Goal: Information Seeking & Learning: Learn about a topic

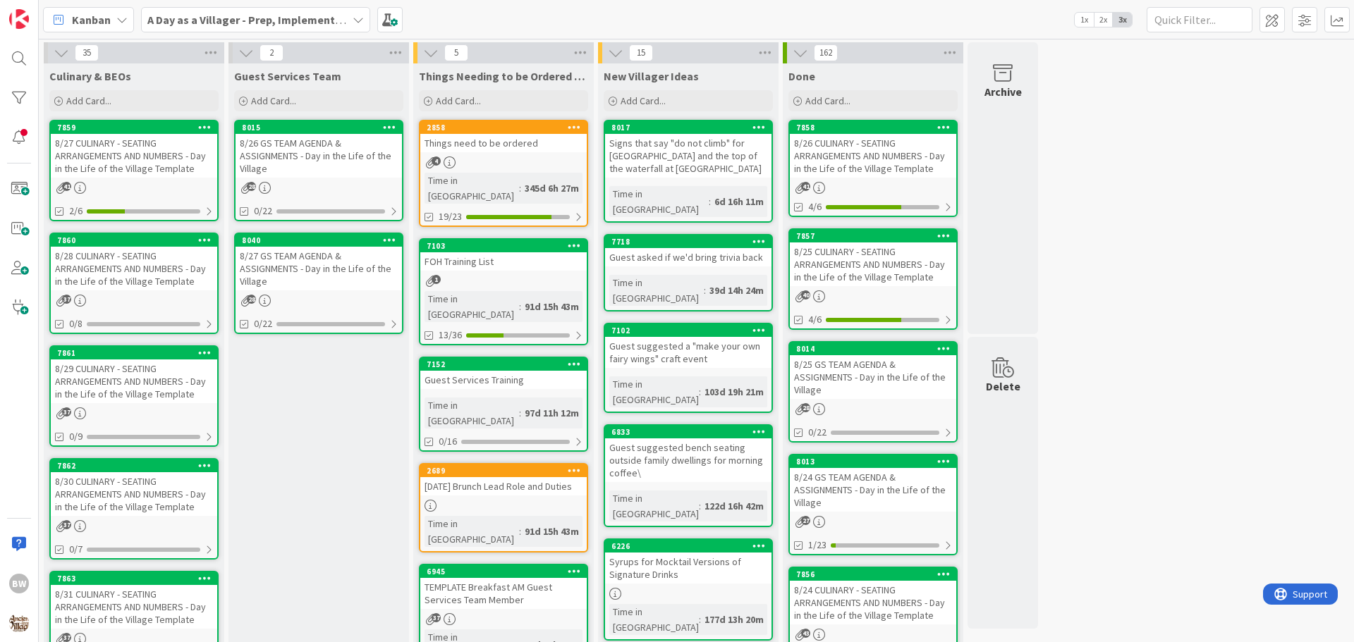
click at [358, 28] on div "A Day as a Villager - Prep, Implement and Execute" at bounding box center [255, 19] width 229 height 25
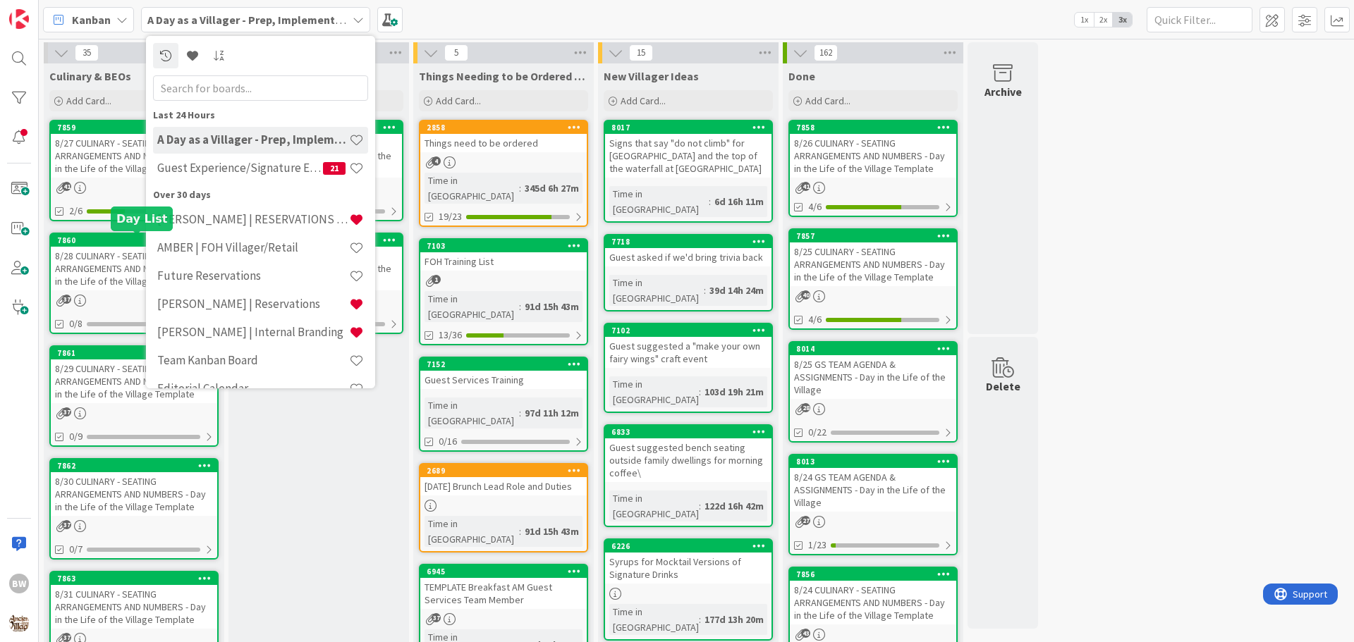
click at [93, 244] on div "7860" at bounding box center [137, 241] width 160 height 10
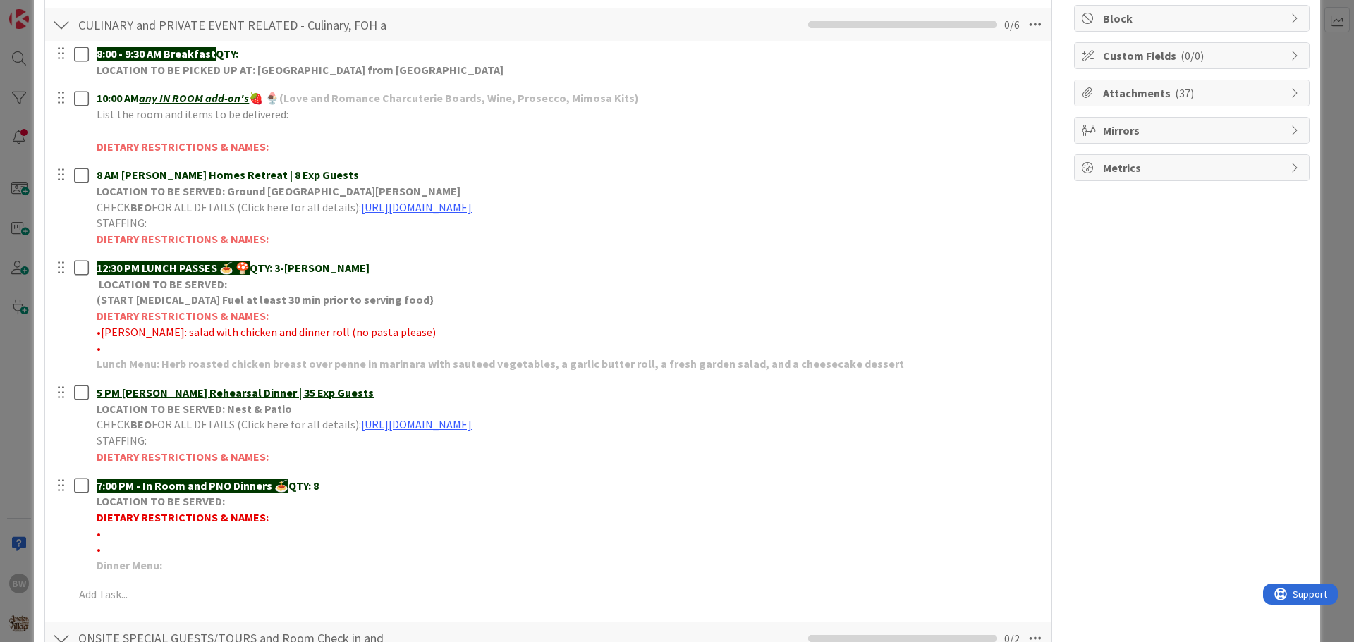
scroll to position [282, 0]
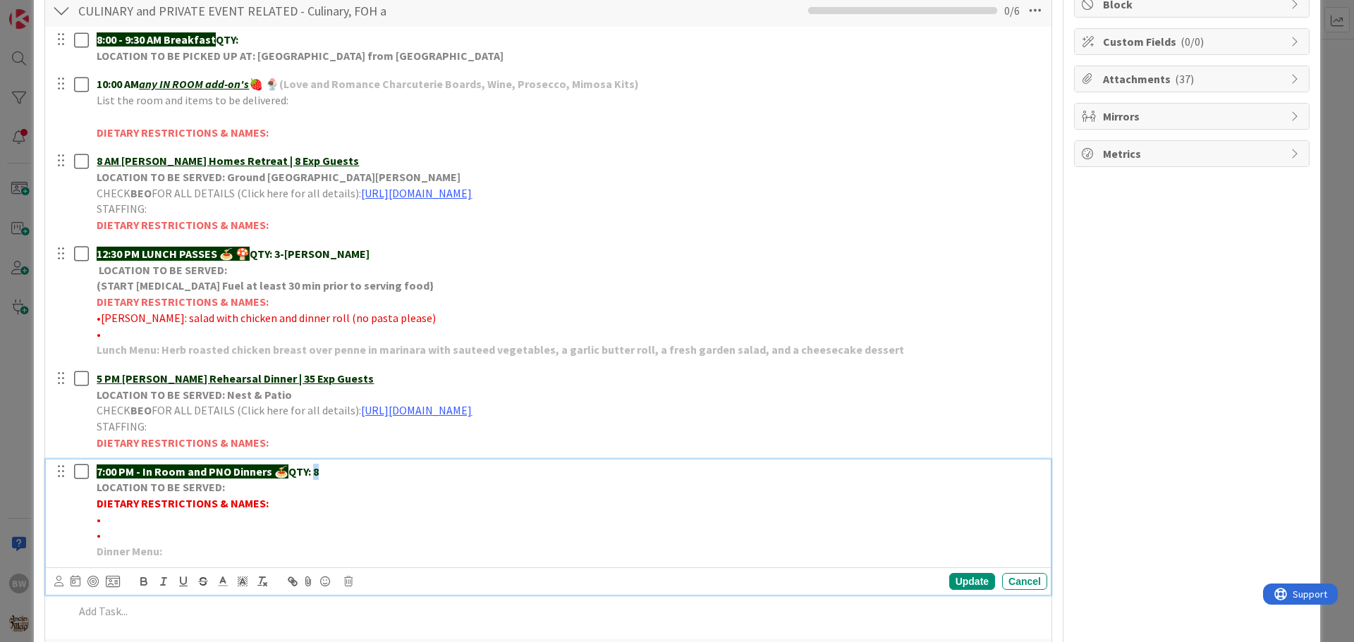
click at [317, 471] on p "7:00 PM - In Room and PNO Dinners 🍝 QTY: 8" at bounding box center [569, 472] width 945 height 16
click at [959, 588] on div "Update" at bounding box center [972, 581] width 46 height 17
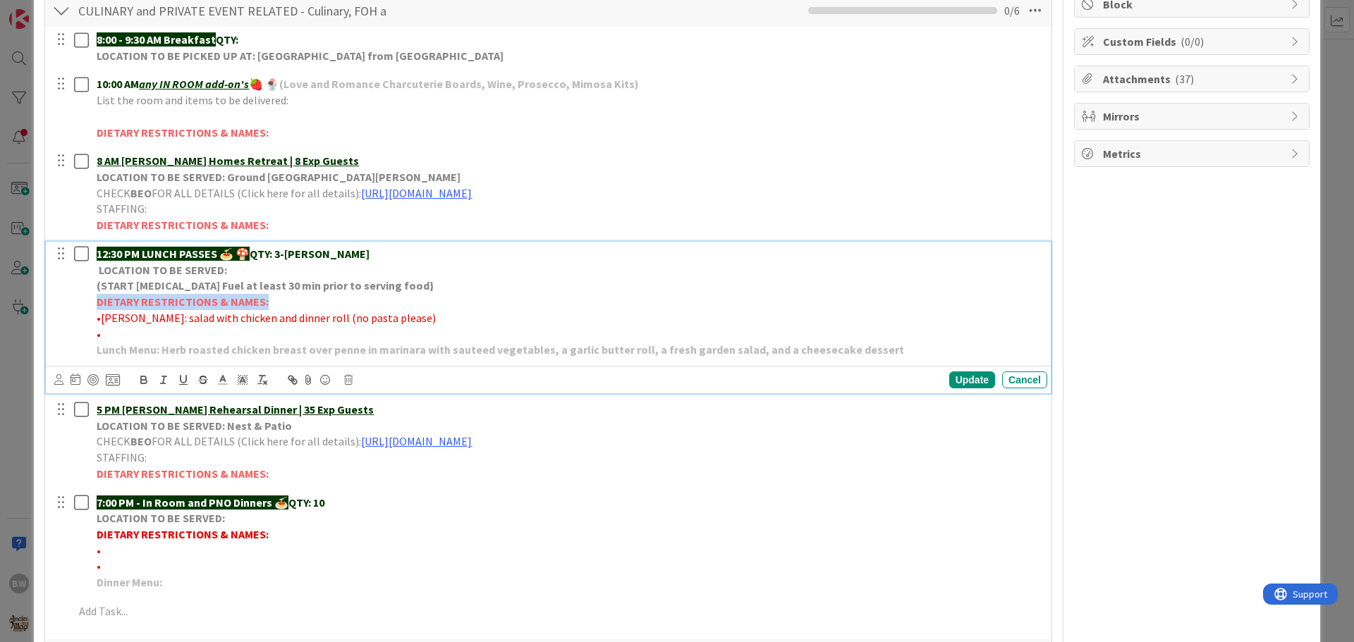
drag, startPoint x: 94, startPoint y: 302, endPoint x: 292, endPoint y: 305, distance: 197.5
click at [292, 305] on div "12:30 PM LUNCH PASSES 🍝 🍄 QTY: 3-[PERSON_NAME] LOCATION TO BE SERVED: (START [M…" at bounding box center [569, 302] width 956 height 121
copy strong "DIETARY RESTRICTIONS & NAMES:"
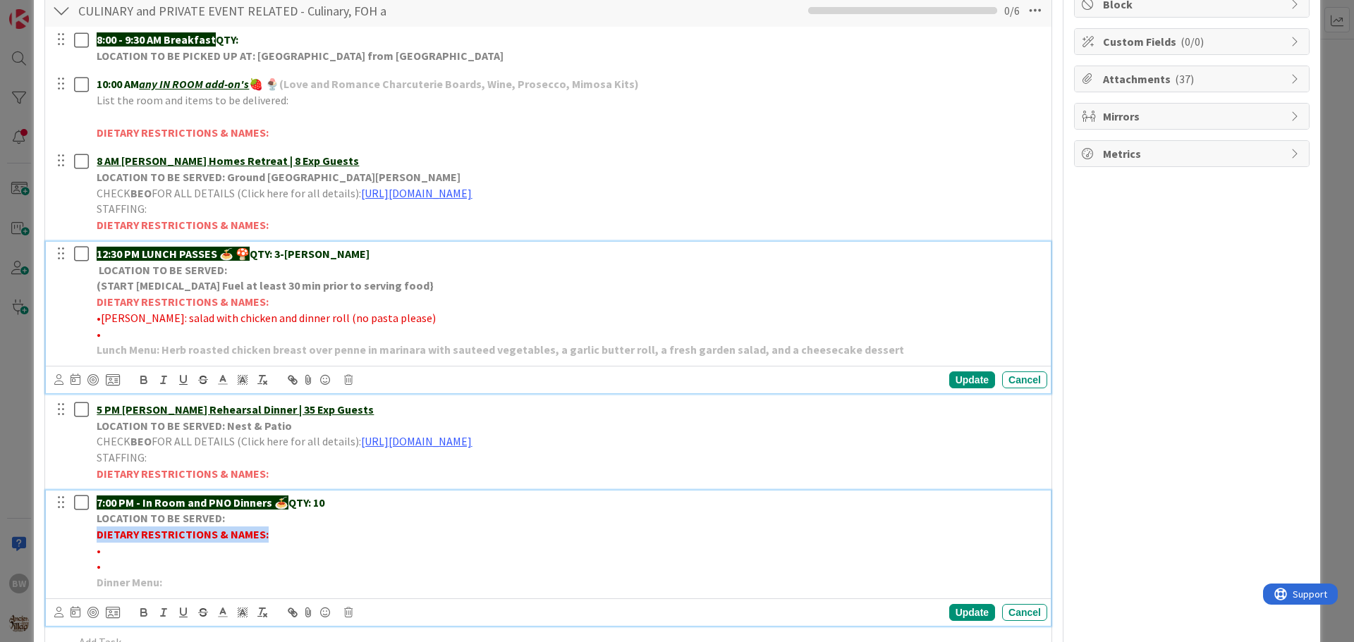
drag, startPoint x: 263, startPoint y: 535, endPoint x: 100, endPoint y: 535, distance: 162.9
click at [100, 535] on strong "DIETARY RESTRICTIONS & NAMES:" at bounding box center [183, 534] width 172 height 14
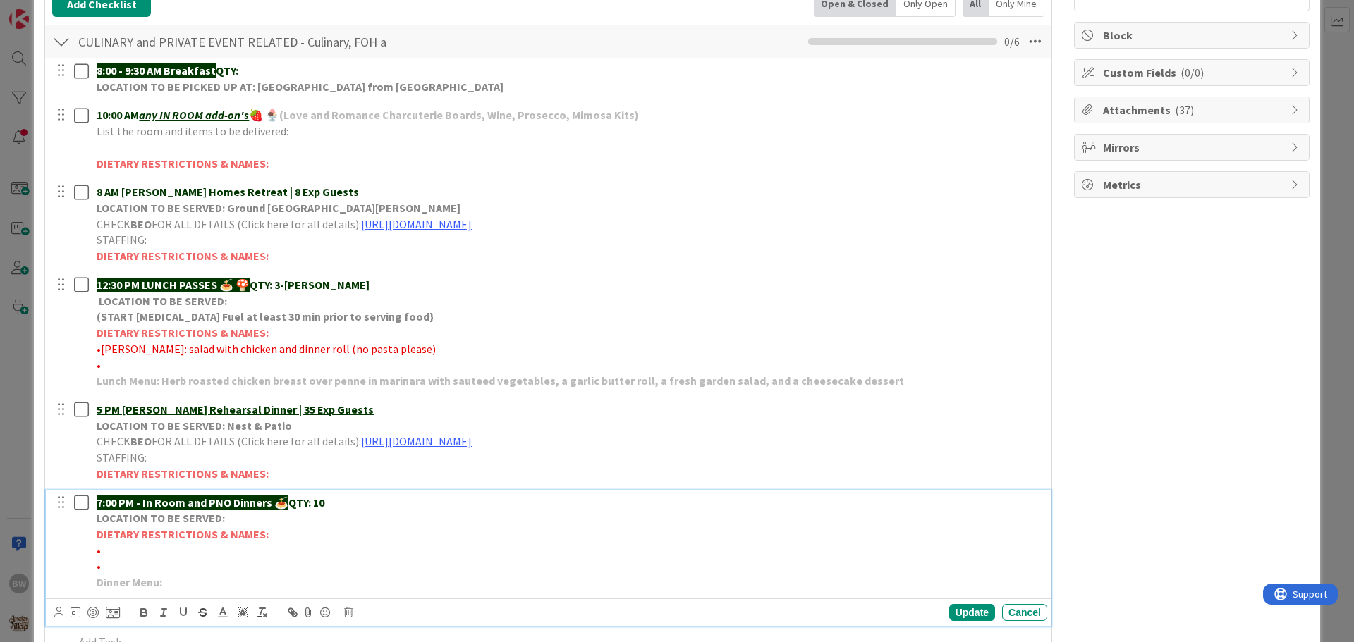
click at [109, 554] on p "•" at bounding box center [569, 551] width 945 height 16
drag, startPoint x: 150, startPoint y: 551, endPoint x: 100, endPoint y: 549, distance: 50.1
click at [100, 549] on span "•*1 No Pork-STRAUSBERG" at bounding box center [160, 551] width 126 height 14
click at [141, 614] on icon "button" at bounding box center [144, 615] width 6 height 4
click at [272, 573] on p "•" at bounding box center [569, 567] width 945 height 16
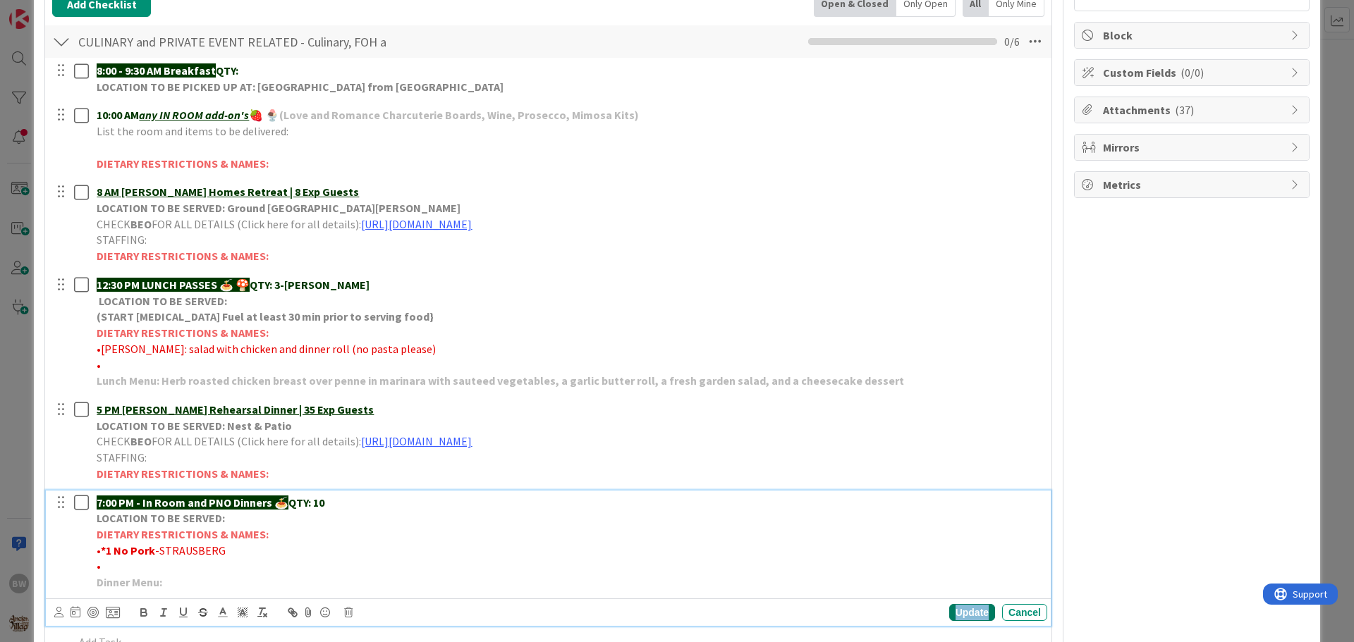
click at [951, 610] on div "Update" at bounding box center [972, 612] width 46 height 17
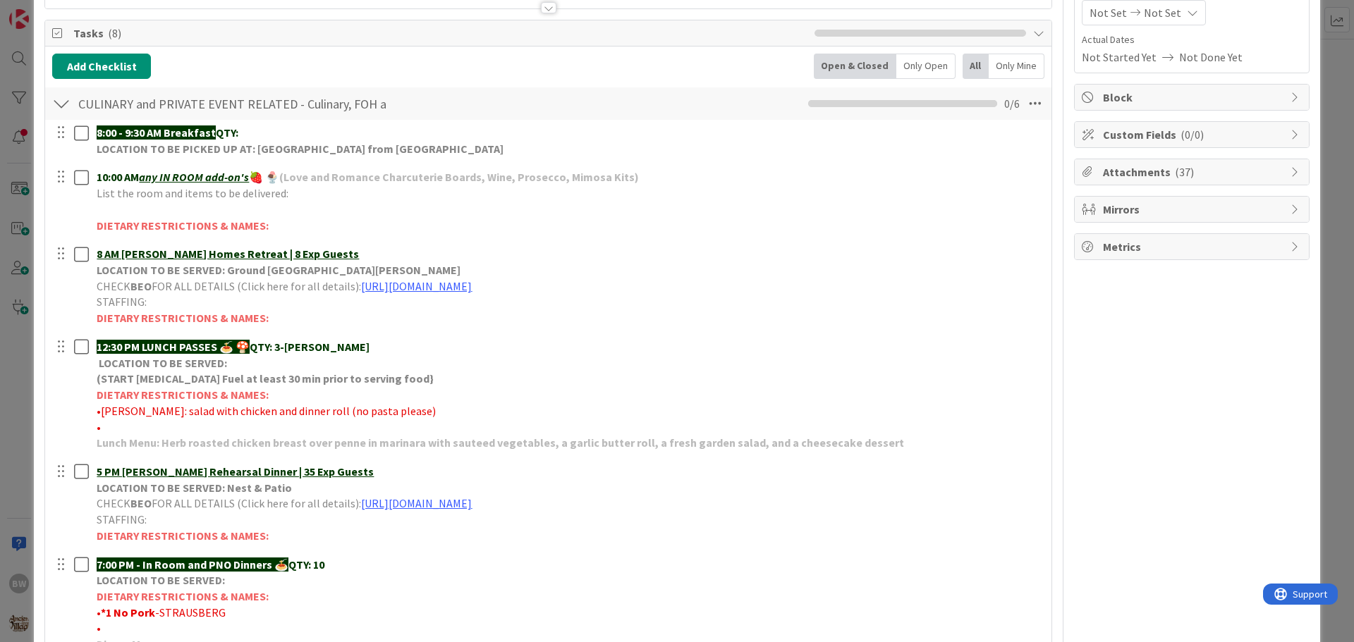
scroll to position [0, 0]
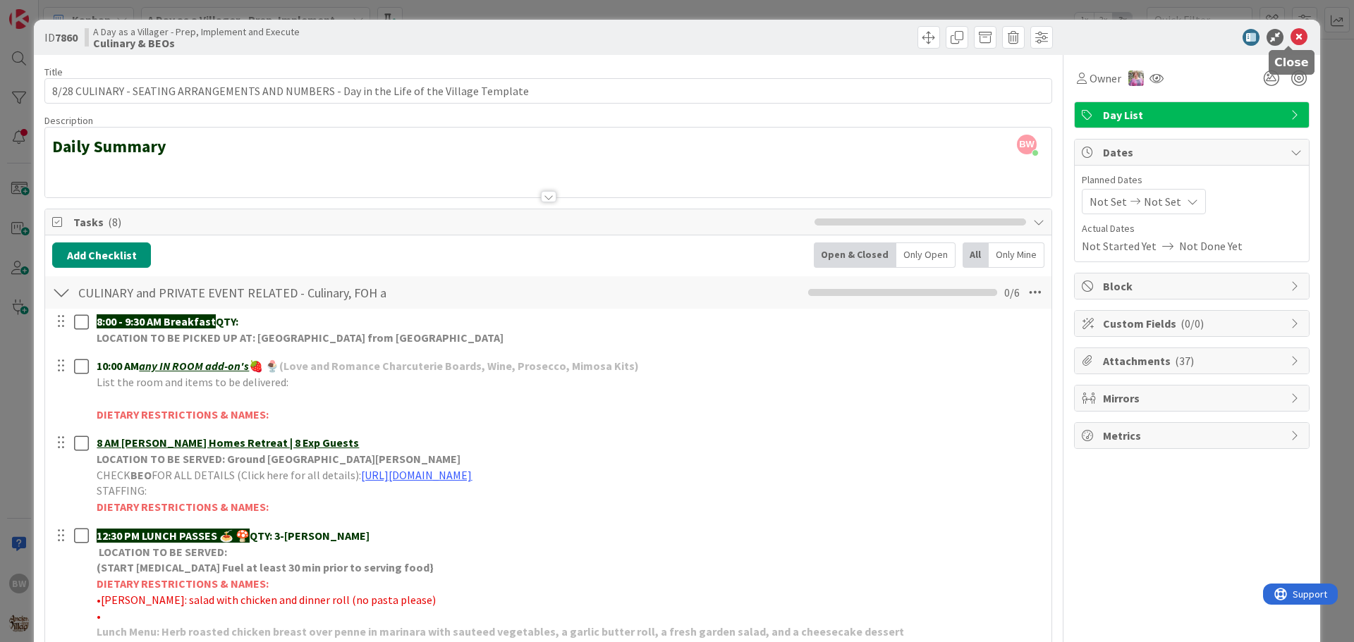
click at [1292, 38] on icon at bounding box center [1298, 37] width 17 height 17
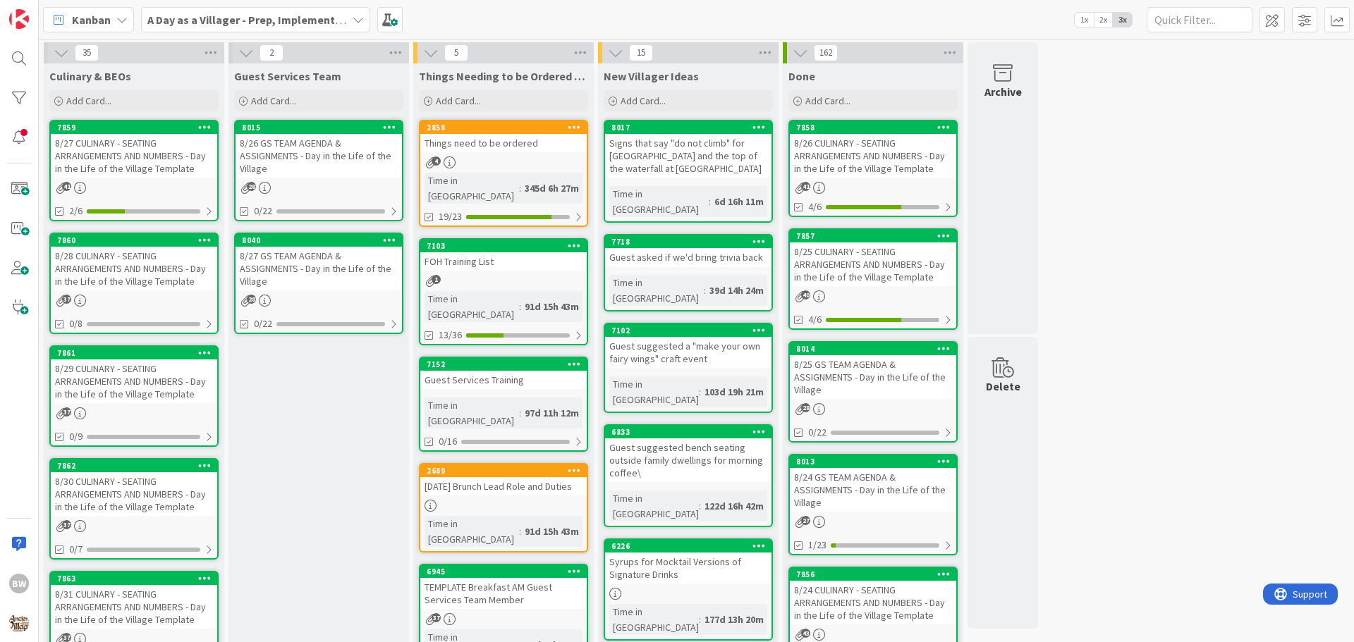
click at [360, 18] on icon at bounding box center [358, 19] width 11 height 11
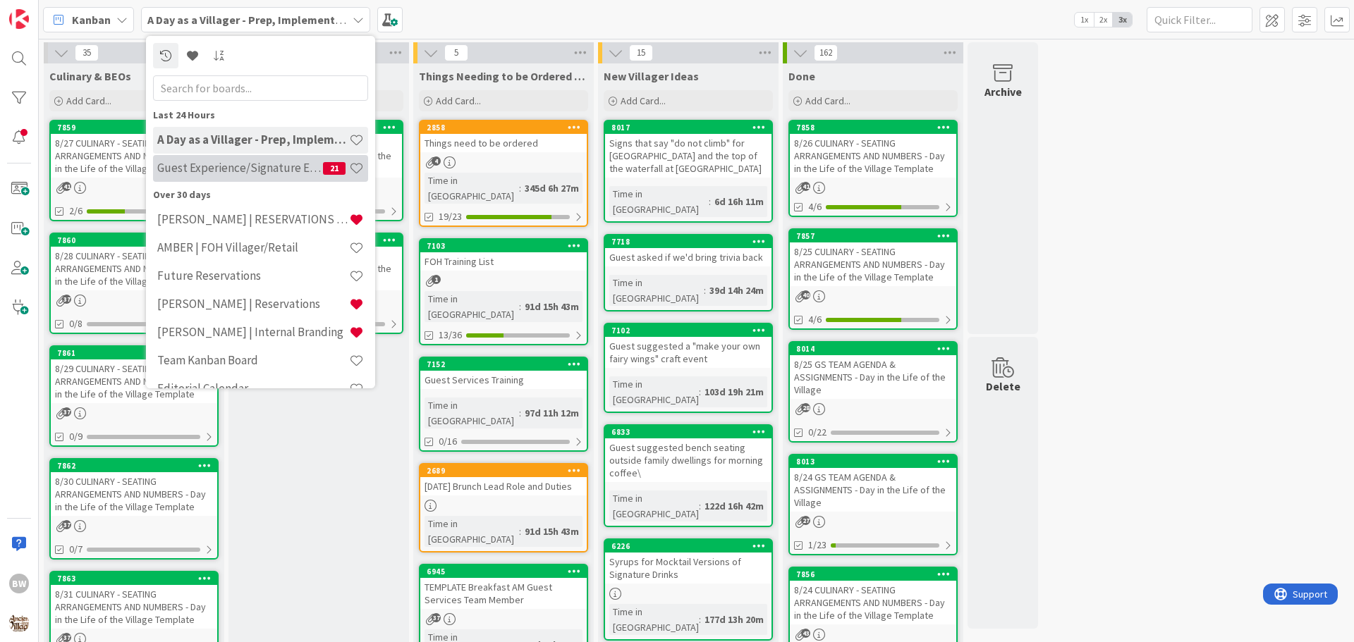
click at [248, 174] on h4 "Guest Experience/Signature Events" at bounding box center [240, 168] width 166 height 14
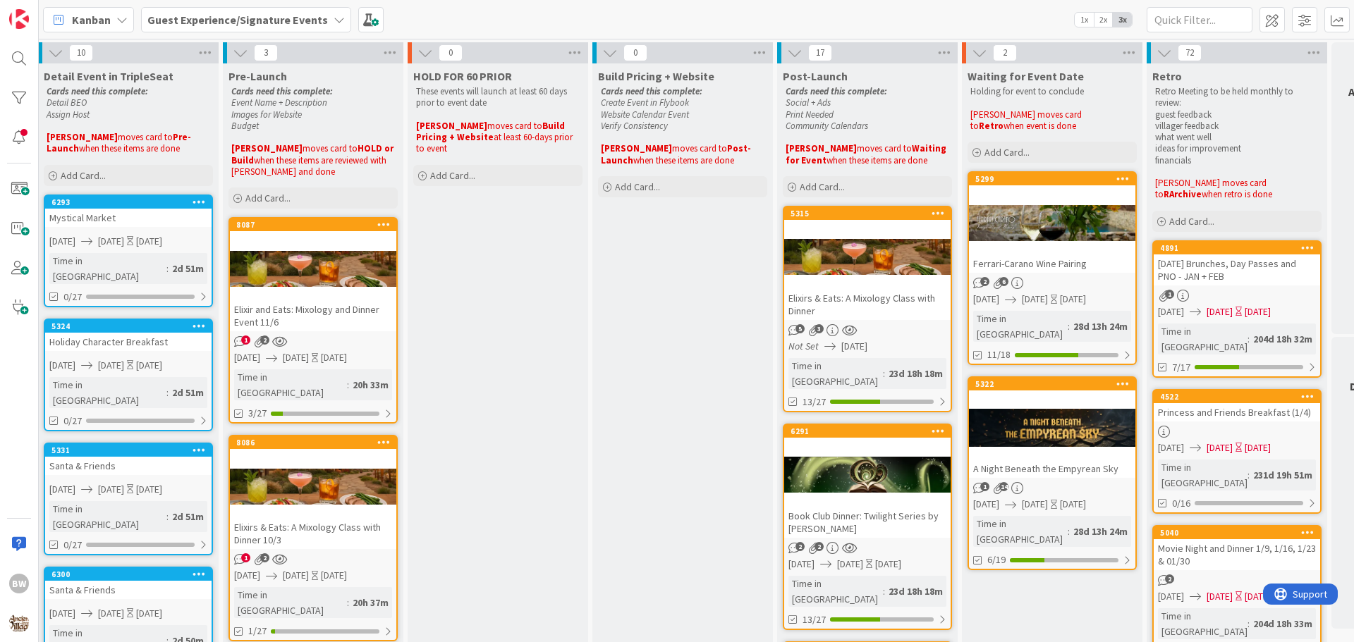
scroll to position [0, 623]
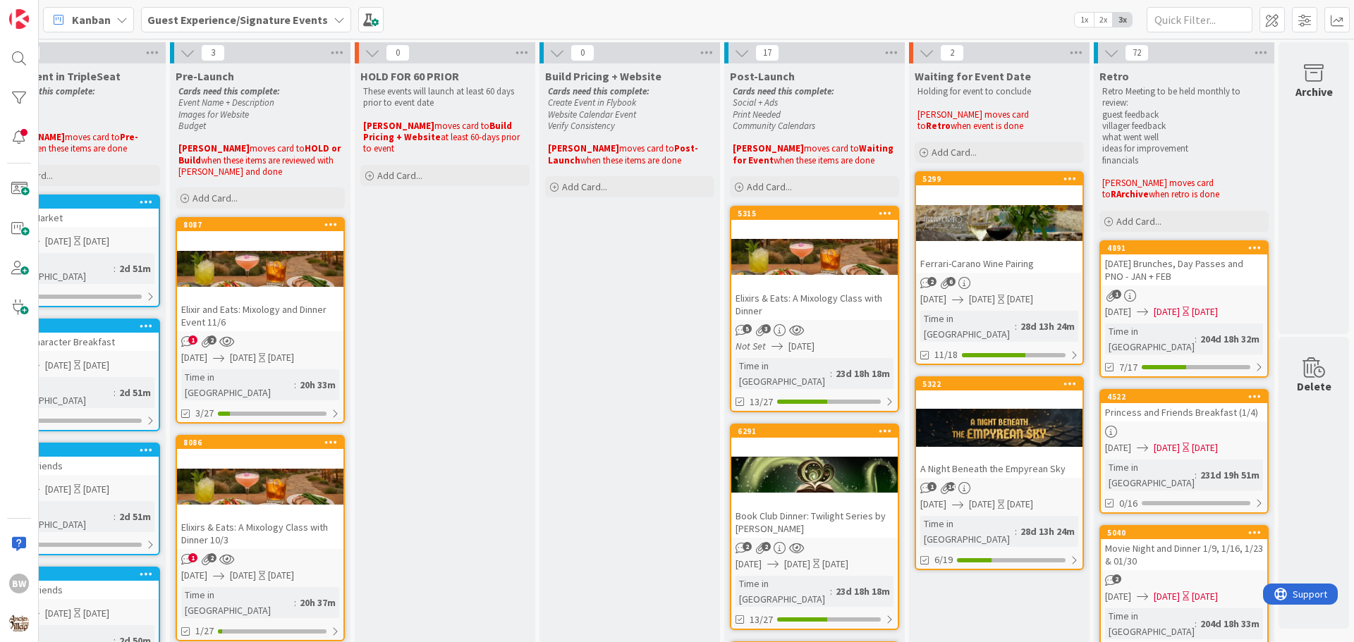
drag, startPoint x: 855, startPoint y: 638, endPoint x: 27, endPoint y: 6, distance: 1042.0
click at [817, 224] on div "5315 Elixirs & Eats: A Mixology Class with Dinner" at bounding box center [814, 263] width 166 height 113
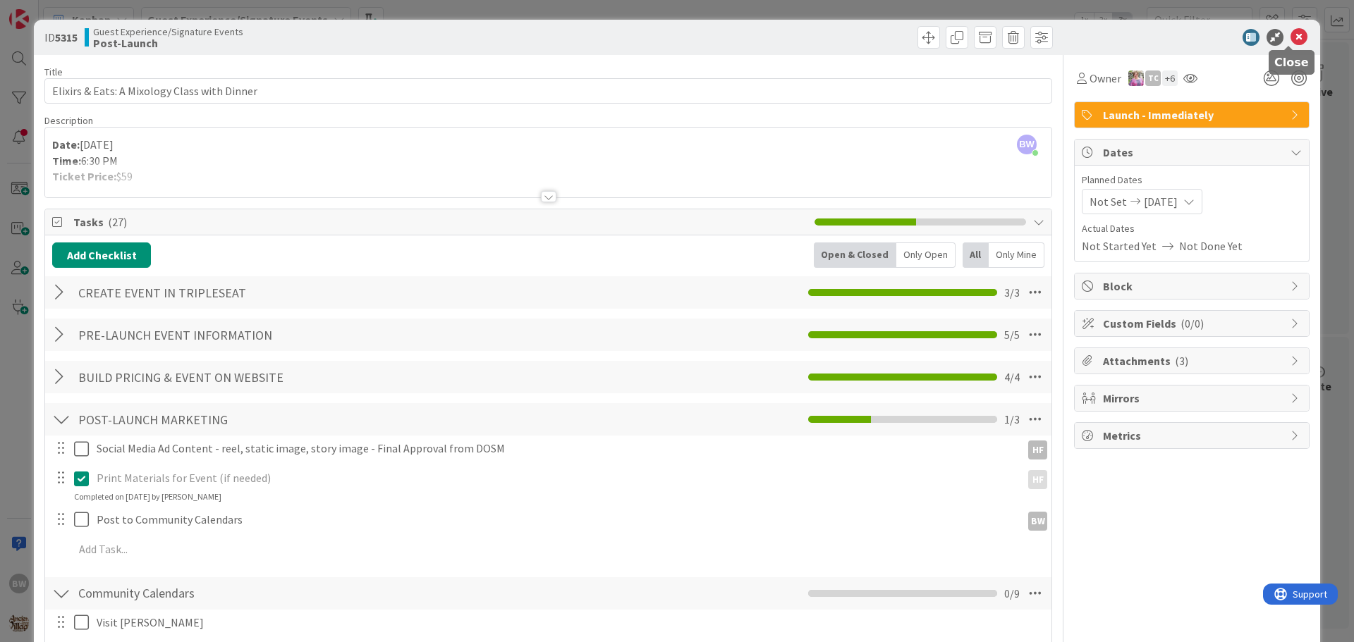
click at [1291, 35] on icon at bounding box center [1298, 37] width 17 height 17
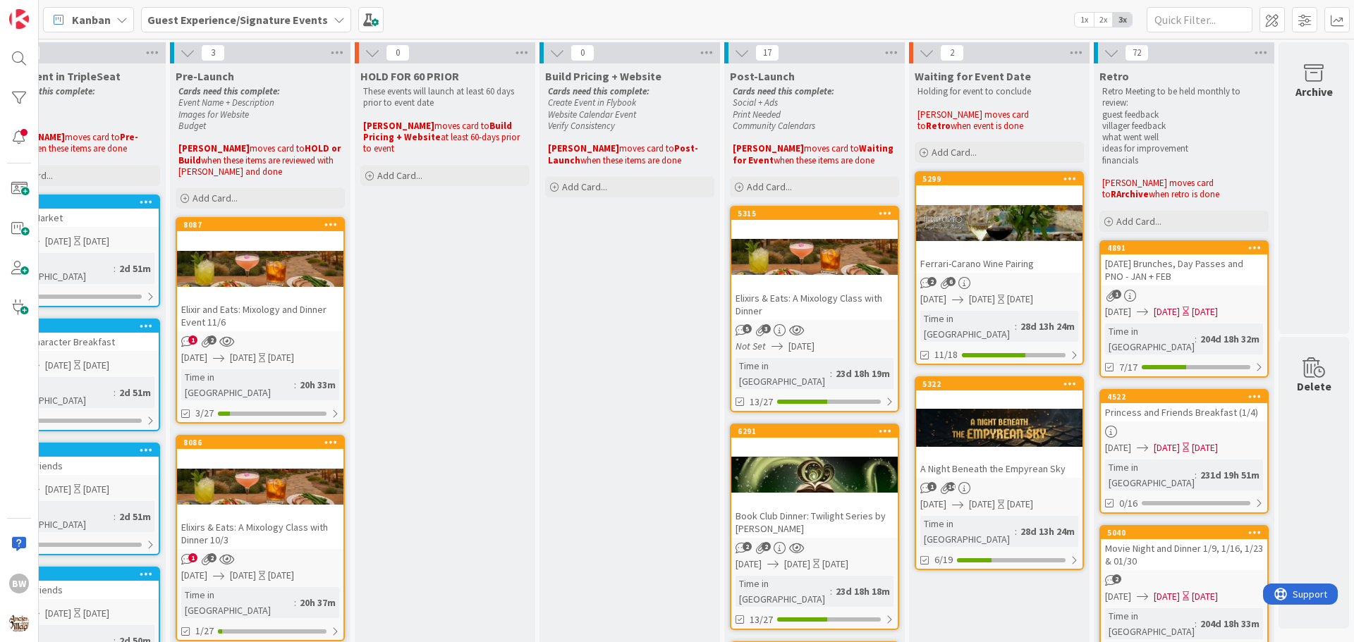
click at [797, 425] on div "6291 Book Club Dinner: Twilight Series by [PERSON_NAME]" at bounding box center [814, 481] width 166 height 113
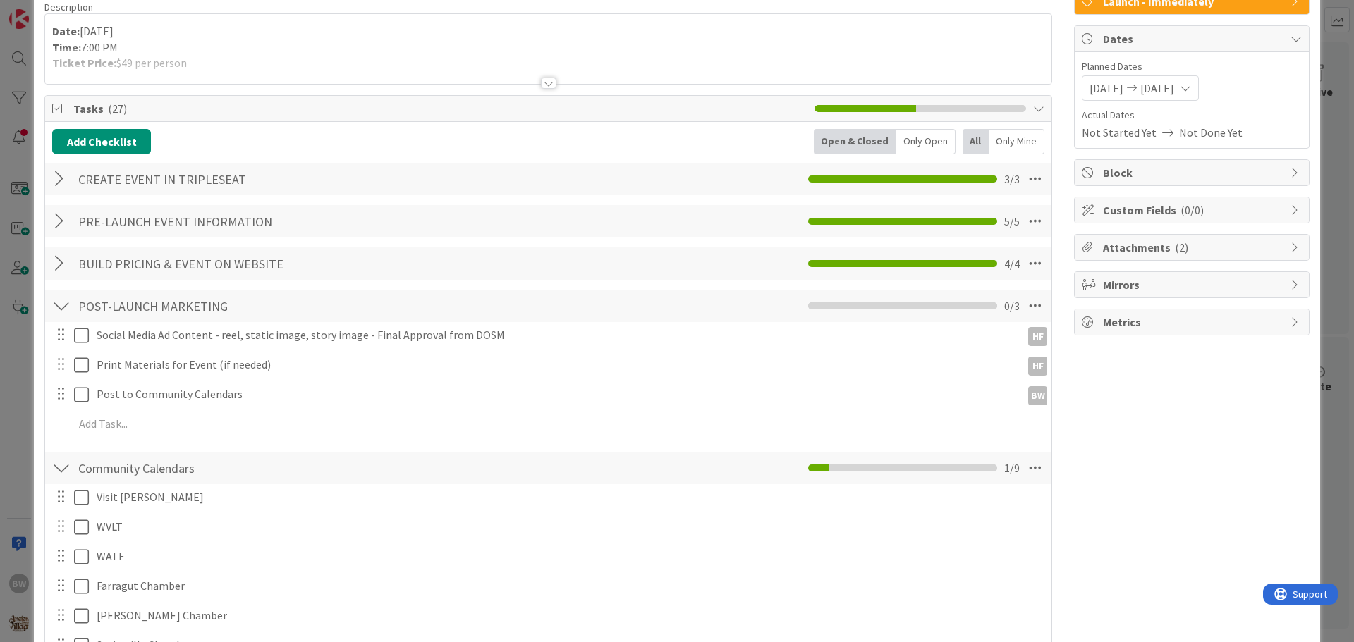
scroll to position [212, 0]
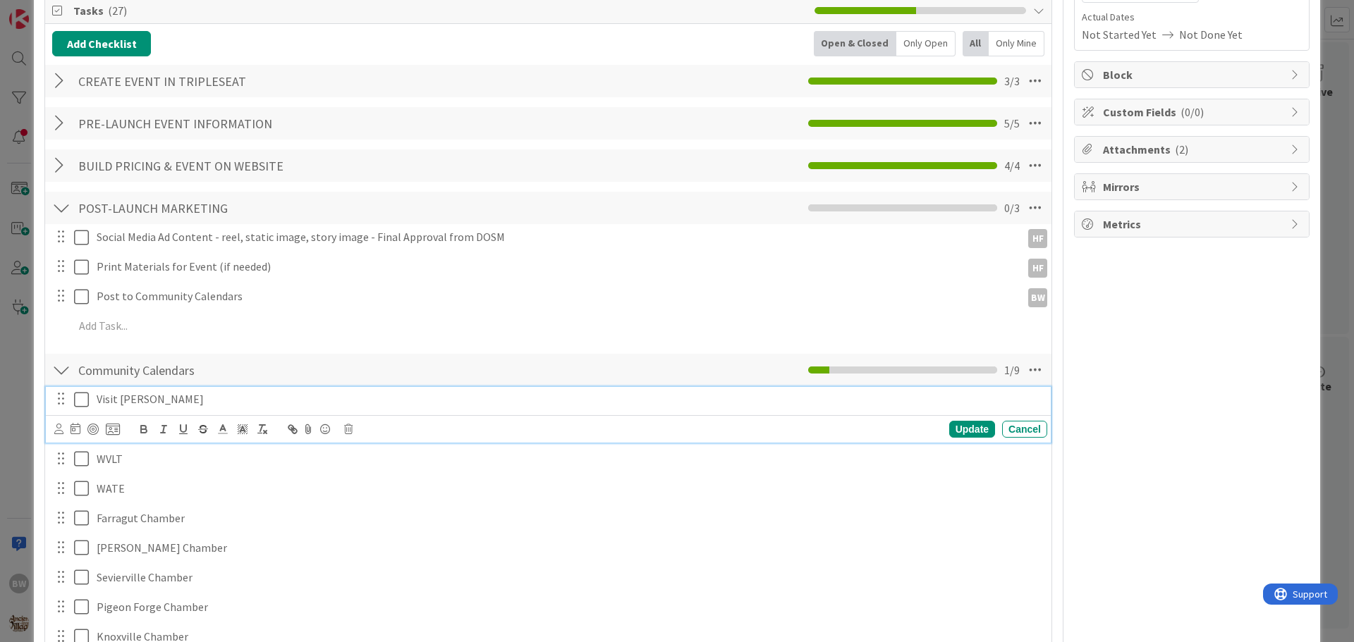
click at [80, 403] on icon at bounding box center [84, 399] width 21 height 17
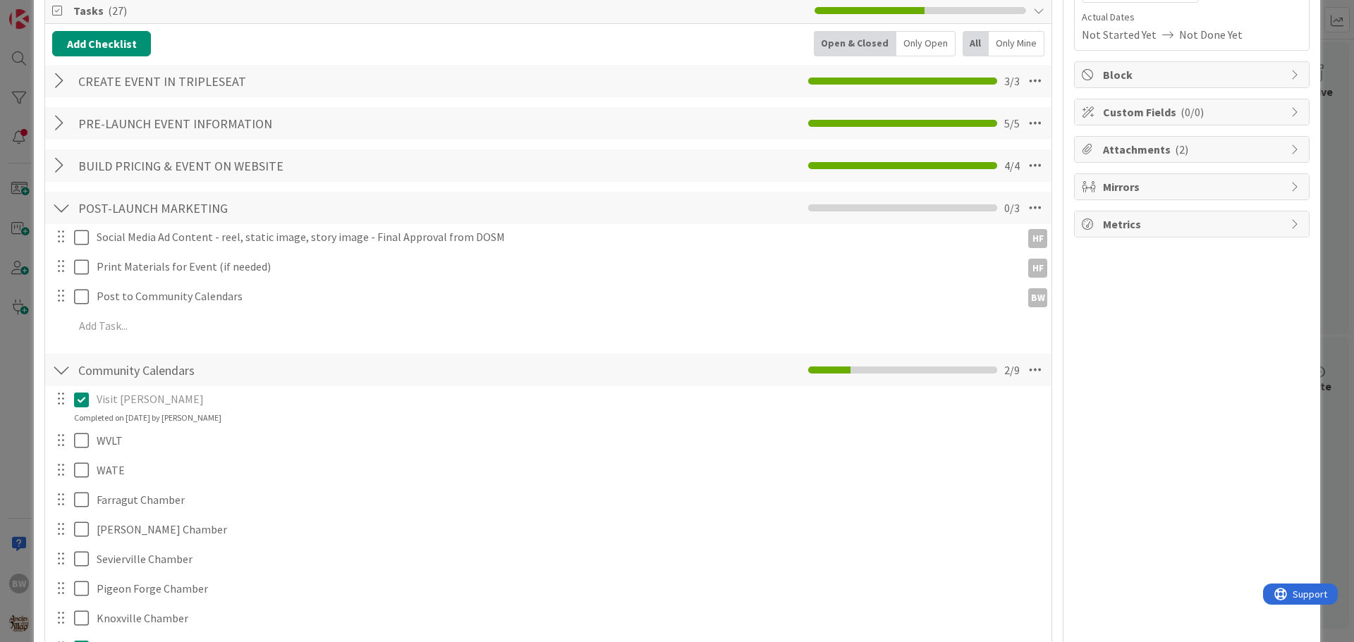
scroll to position [0, 0]
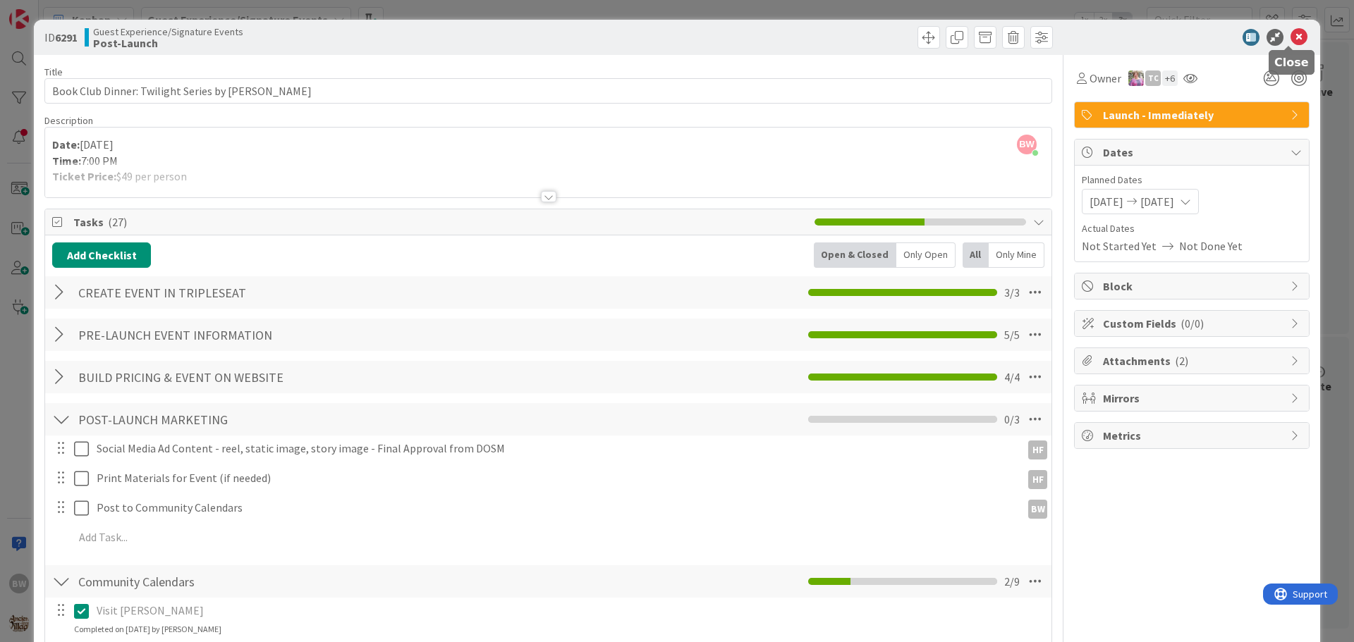
click at [1290, 42] on icon at bounding box center [1298, 37] width 17 height 17
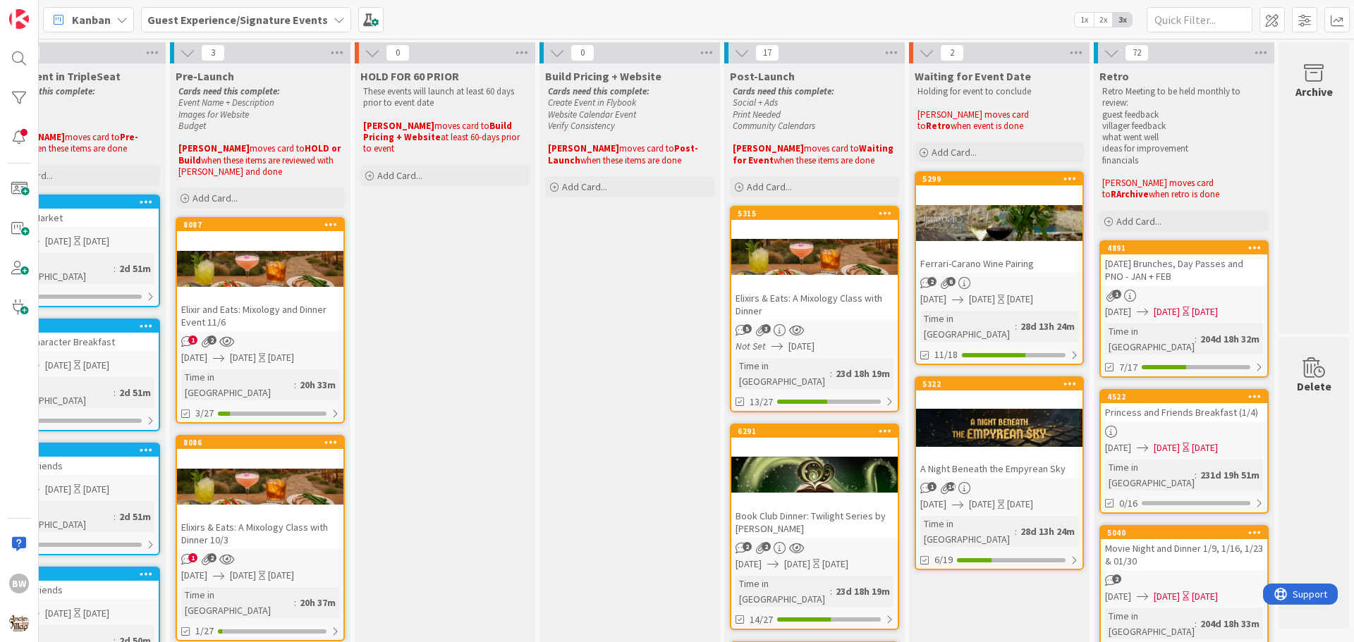
click at [807, 220] on div "5315 Elixirs & Eats: A Mixology Class with Dinner" at bounding box center [814, 263] width 166 height 113
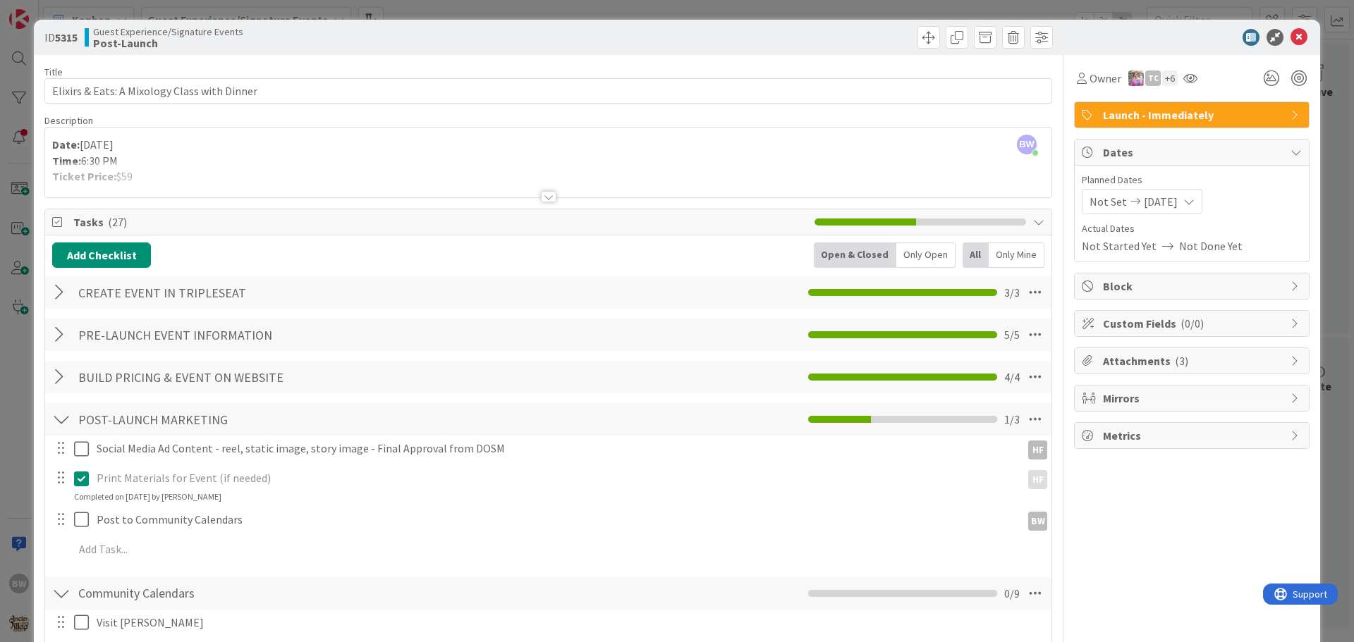
click at [549, 193] on div at bounding box center [549, 196] width 16 height 11
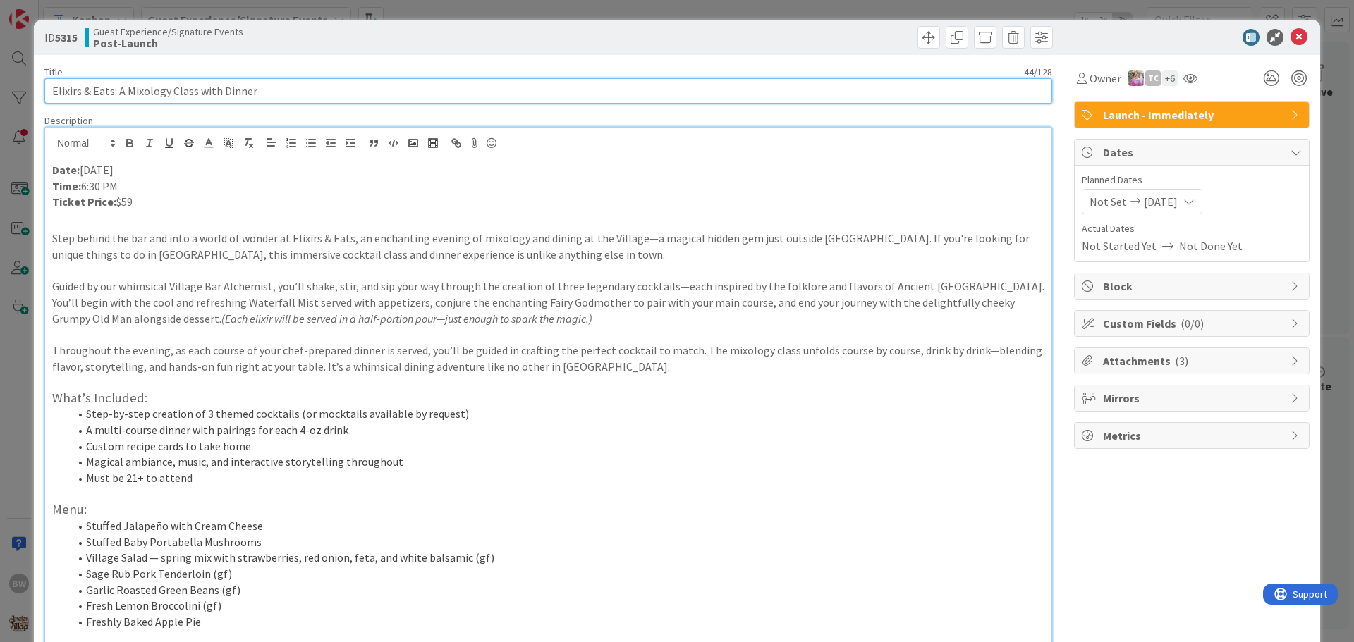
drag, startPoint x: 261, startPoint y: 87, endPoint x: 47, endPoint y: 99, distance: 214.7
click at [47, 99] on input "Elixirs & Eats: A Mixology Class with Dinner" at bounding box center [548, 90] width 1008 height 25
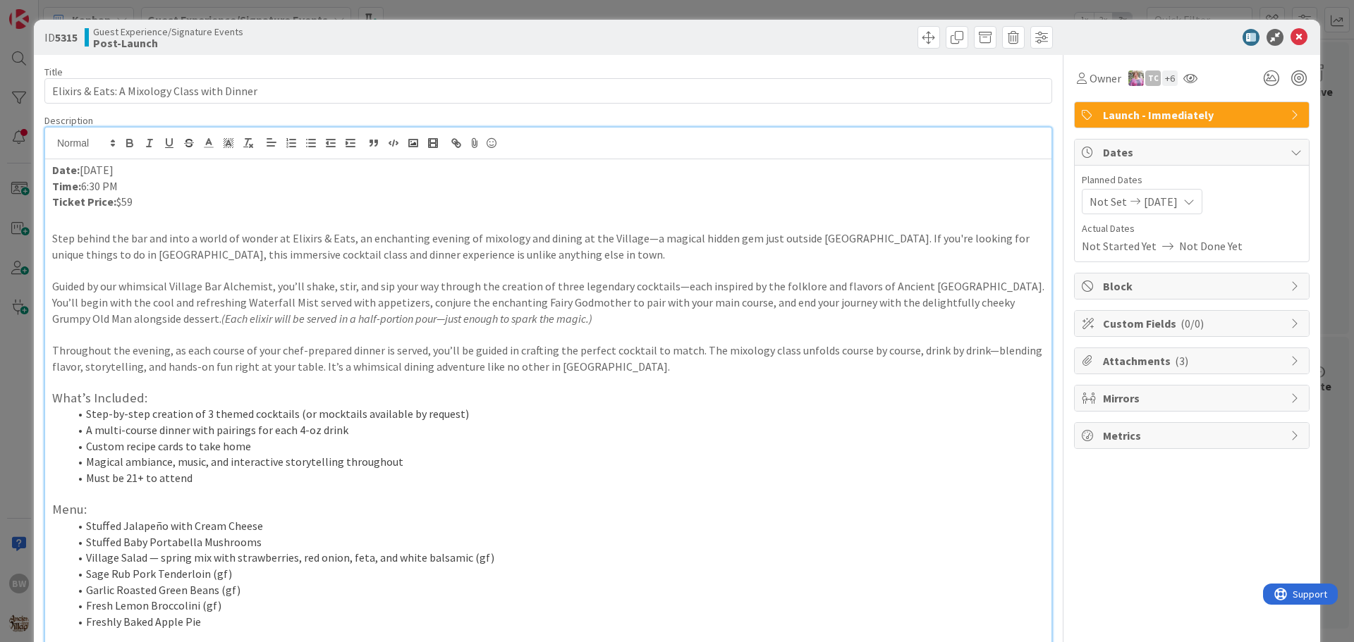
drag, startPoint x: 138, startPoint y: 206, endPoint x: 117, endPoint y: 205, distance: 21.2
click at [117, 205] on p "Ticket Price: $59" at bounding box center [548, 202] width 992 height 16
copy p "$59"
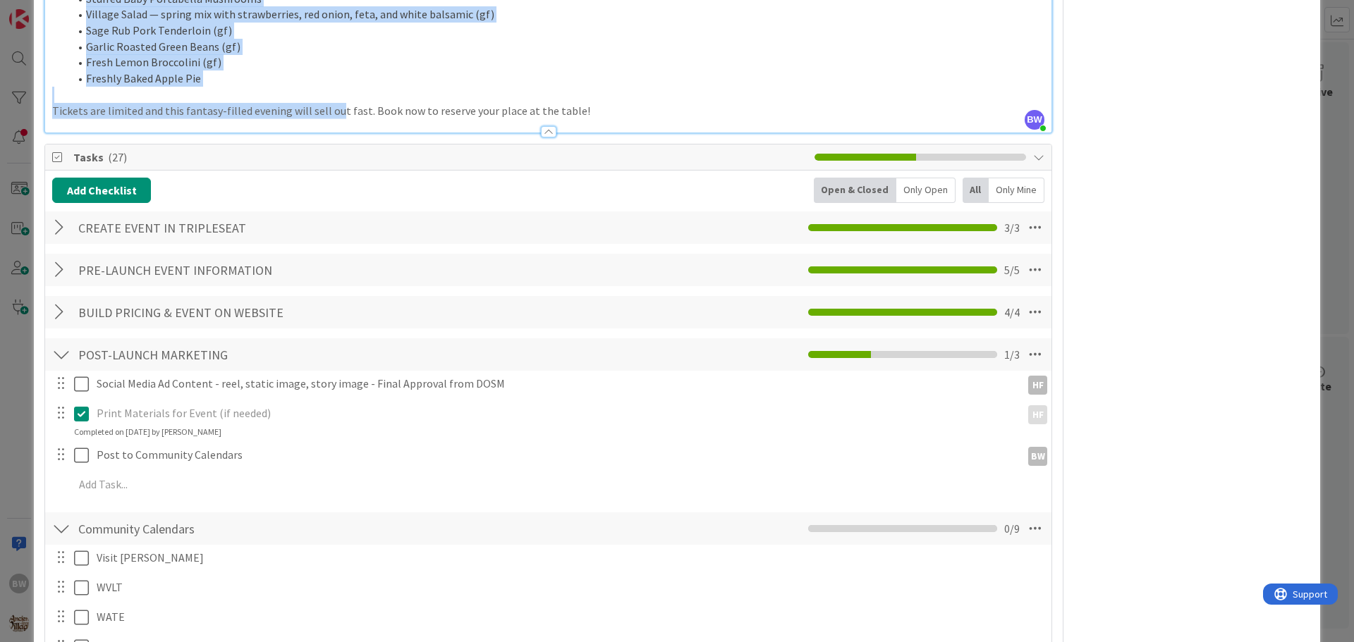
scroll to position [574, 0]
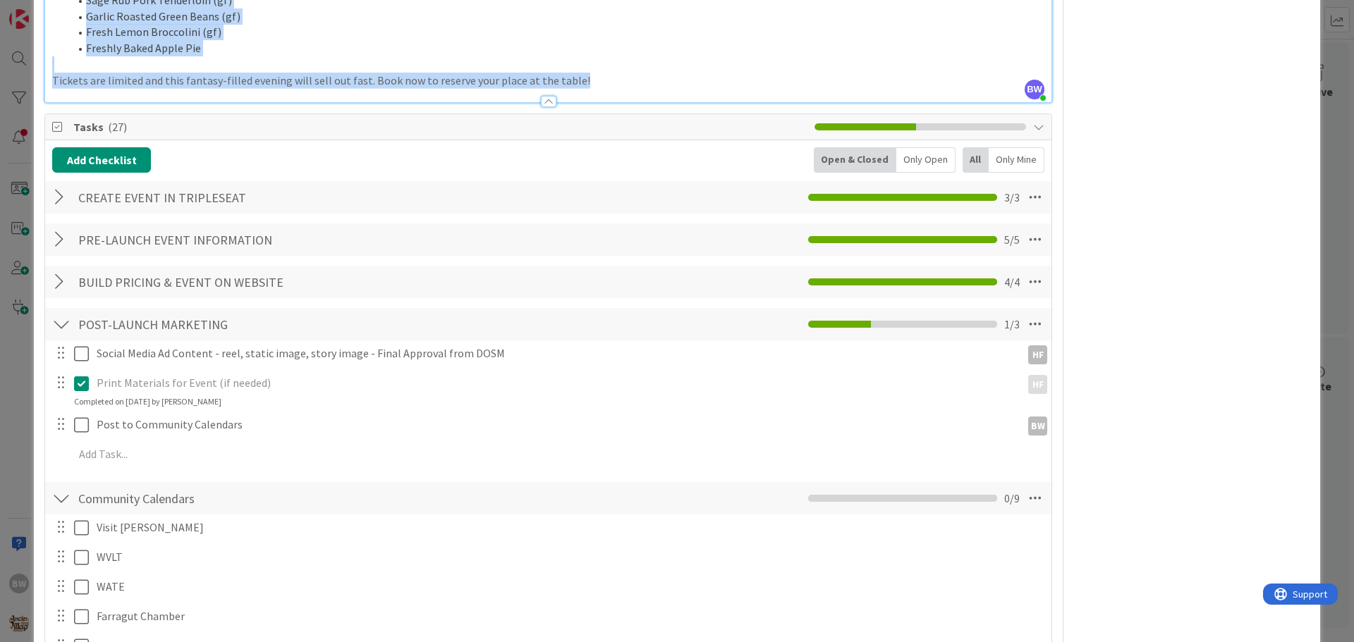
drag, startPoint x: 49, startPoint y: 236, endPoint x: 595, endPoint y: 93, distance: 564.3
copy div "Lore ipsumd sit ame con adip e seddo ei tempor in Utlabor & Etdo, ma aliquaenim…"
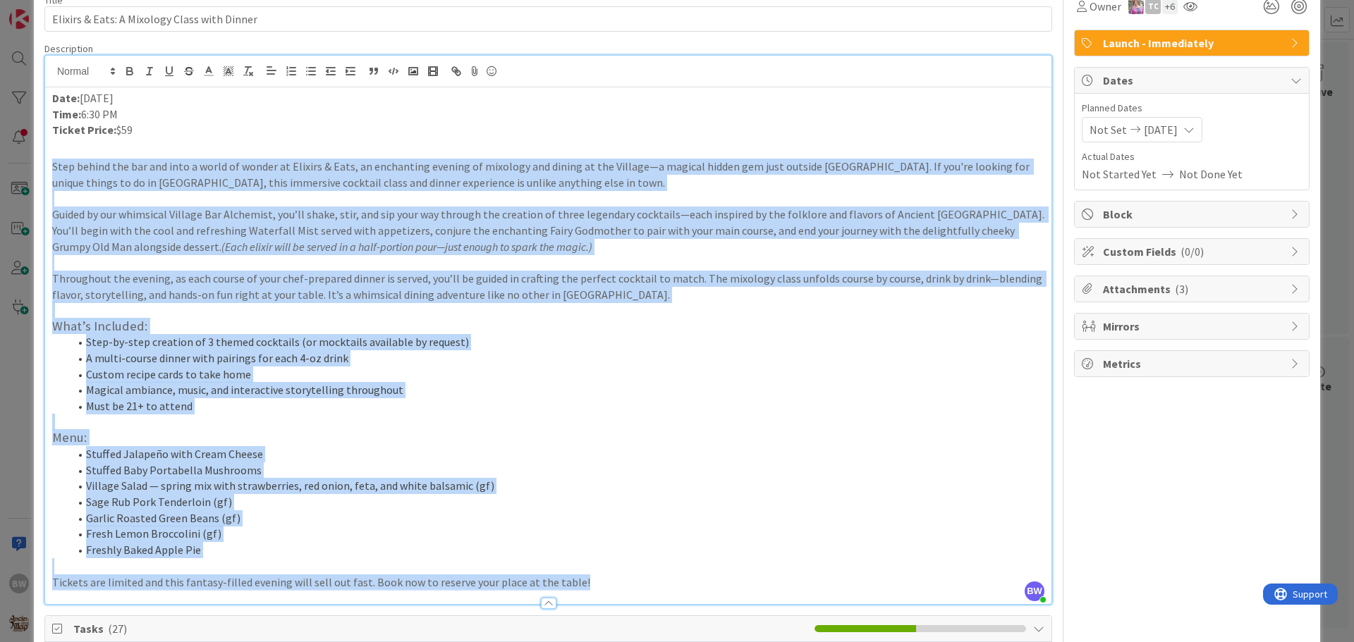
scroll to position [0, 0]
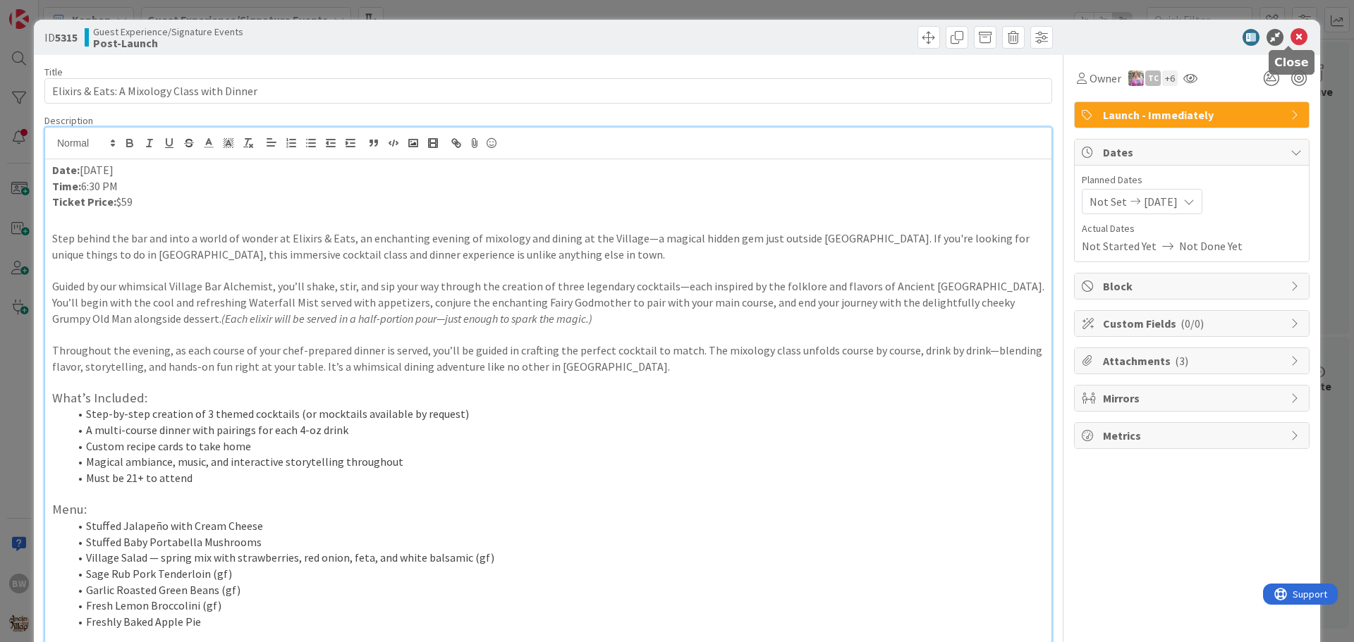
click at [1290, 41] on icon at bounding box center [1298, 37] width 17 height 17
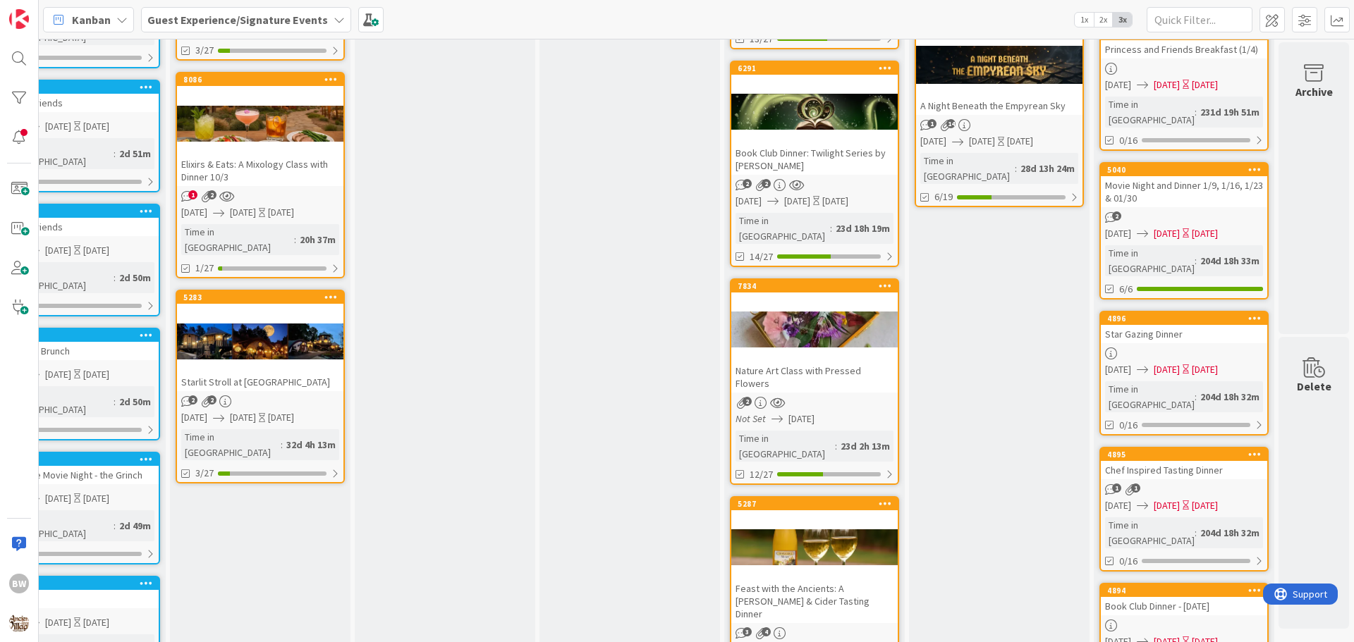
scroll to position [423, 623]
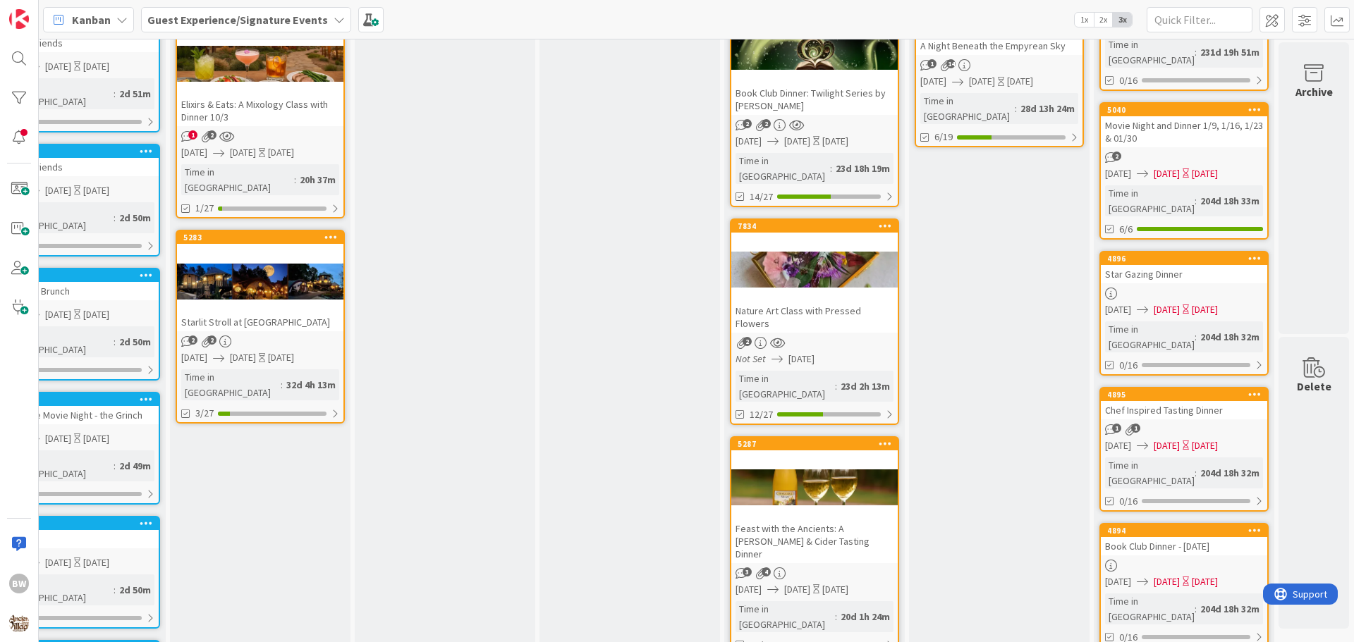
click at [810, 238] on div at bounding box center [814, 269] width 166 height 63
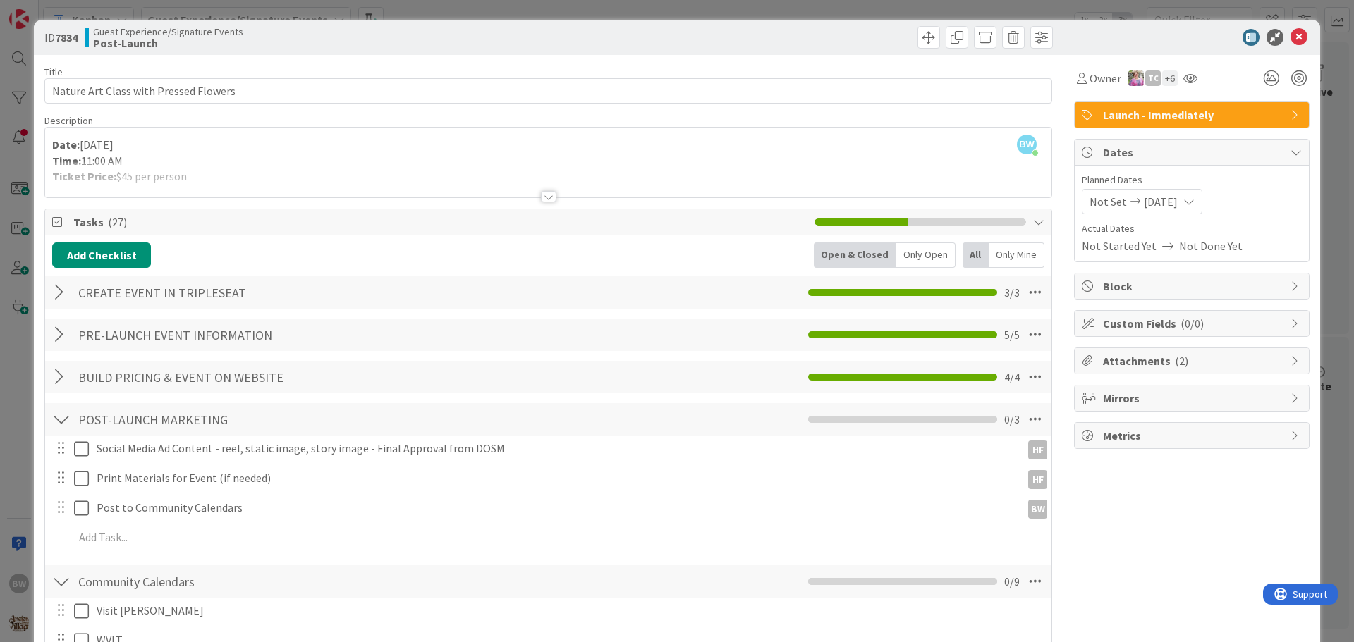
click at [541, 196] on div at bounding box center [549, 196] width 16 height 11
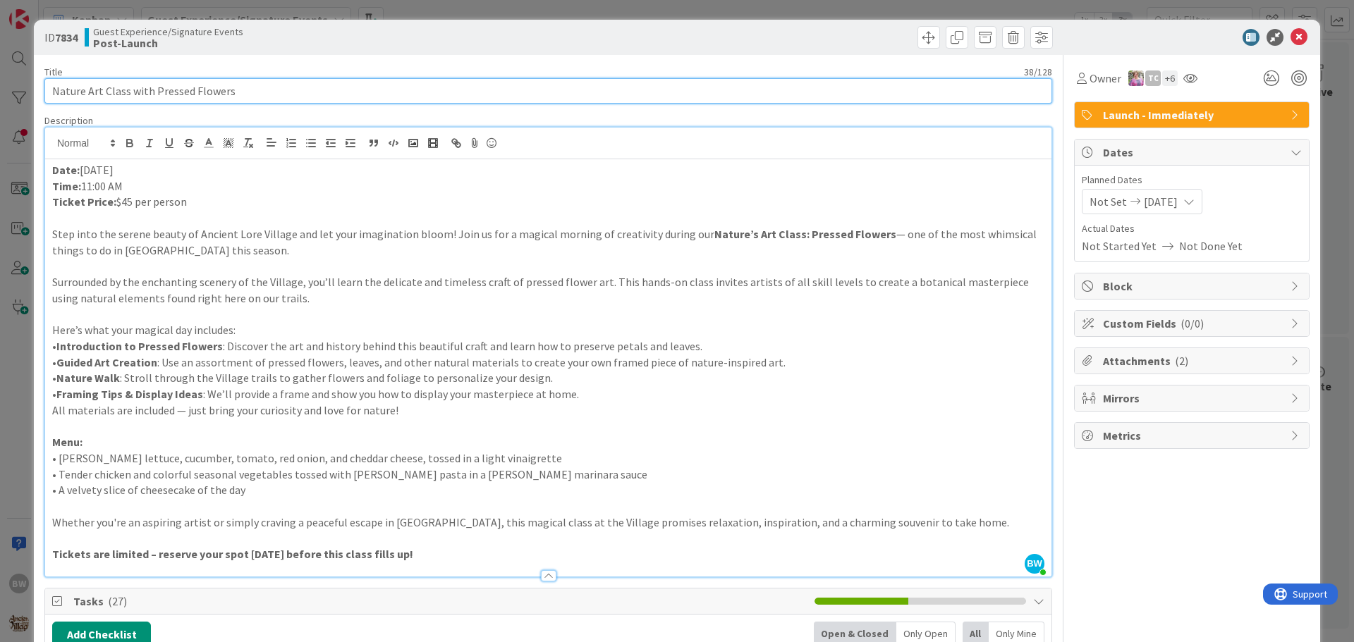
drag, startPoint x: 243, startPoint y: 94, endPoint x: 53, endPoint y: 94, distance: 190.4
click at [53, 94] on input "Nature Art Class with Pressed Flowers" at bounding box center [548, 90] width 1008 height 25
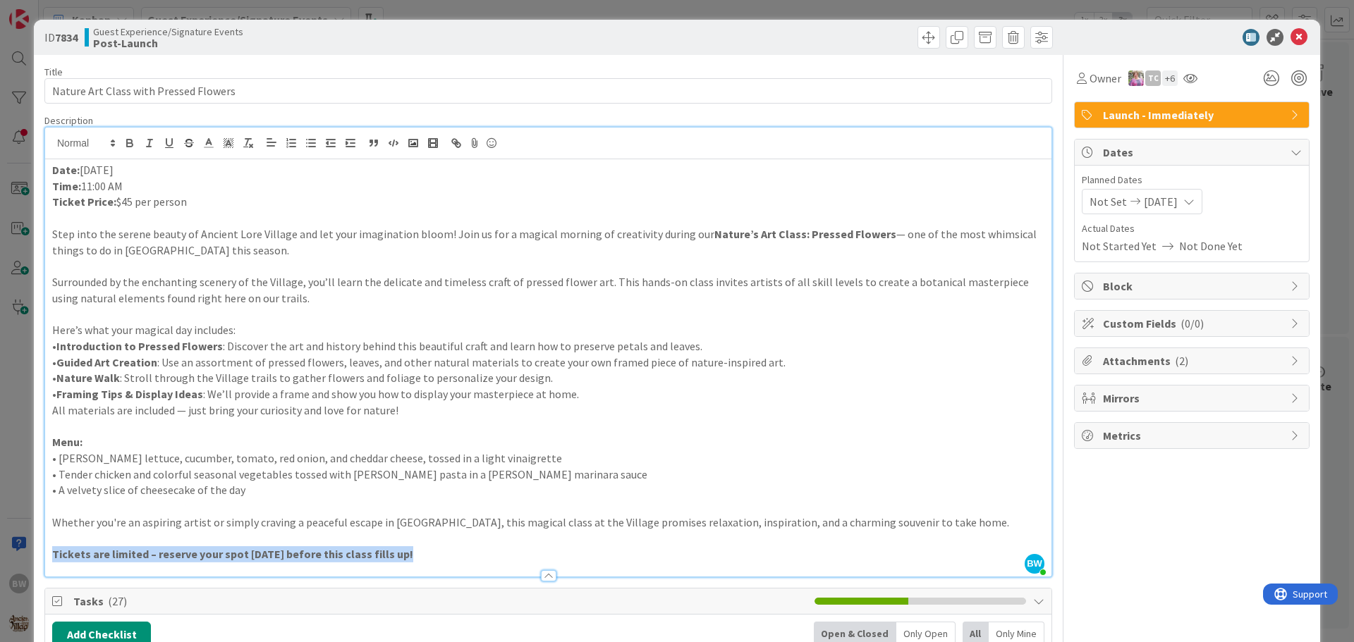
drag, startPoint x: 442, startPoint y: 567, endPoint x: 261, endPoint y: 506, distance: 191.3
click at [261, 506] on div "Description BW [PERSON_NAME] just joined Date: [DATE] Time: 11:00 AM Ticket Pri…" at bounding box center [548, 345] width 1008 height 463
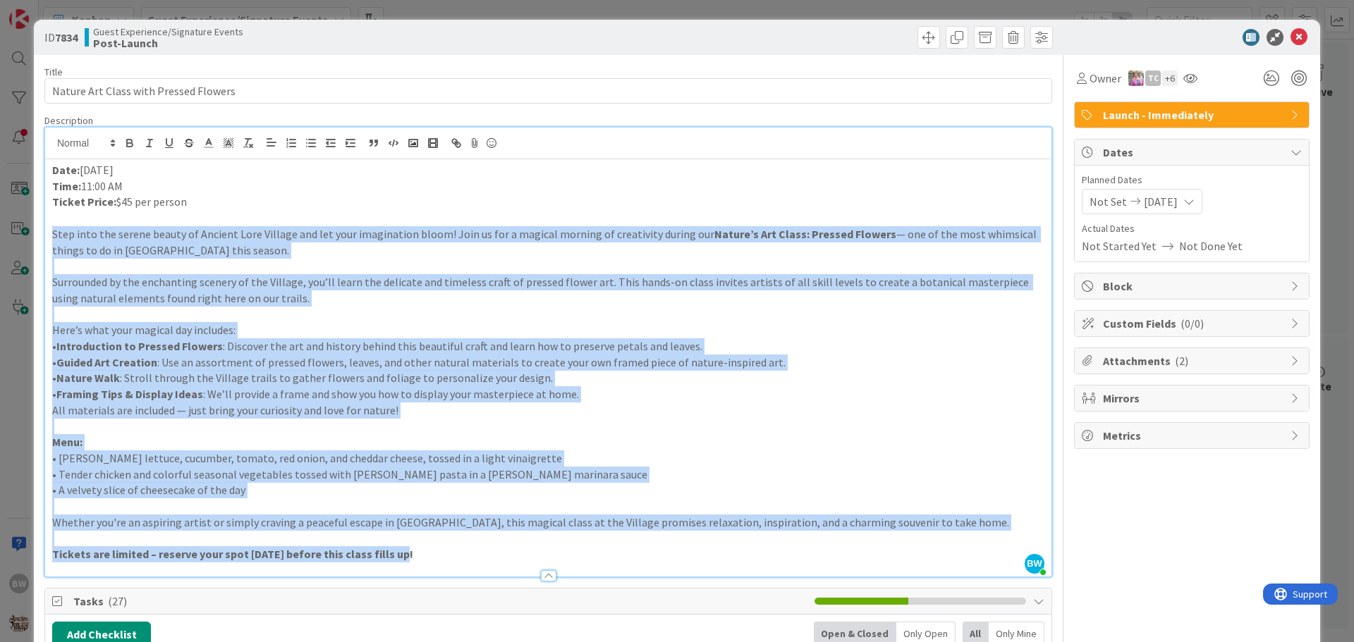
drag, startPoint x: 46, startPoint y: 233, endPoint x: 441, endPoint y: 568, distance: 518.4
click at [441, 568] on div "Description BW [PERSON_NAME] just joined Date: [DATE] Time: 11:00 AM Ticket Pri…" at bounding box center [548, 345] width 1008 height 463
copy div "Lore ipsu dol sitame consec ad Elitsed Doei Tempori utl etd magn aliquaenima mi…"
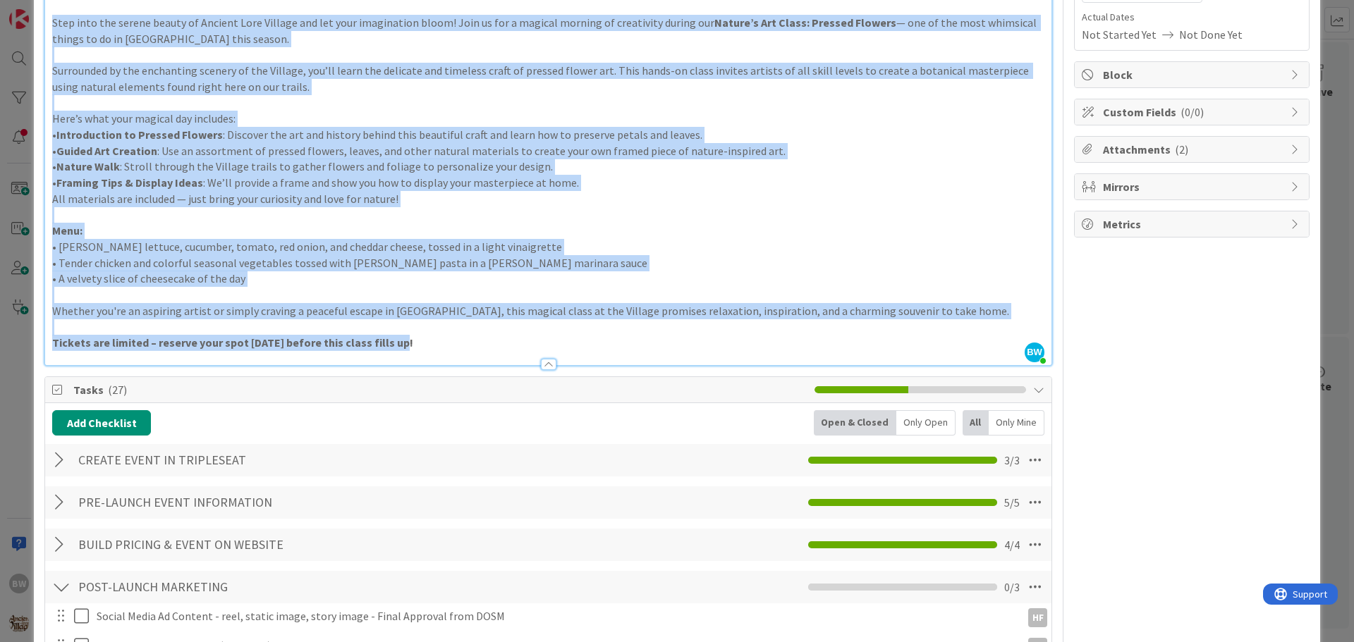
scroll to position [494, 0]
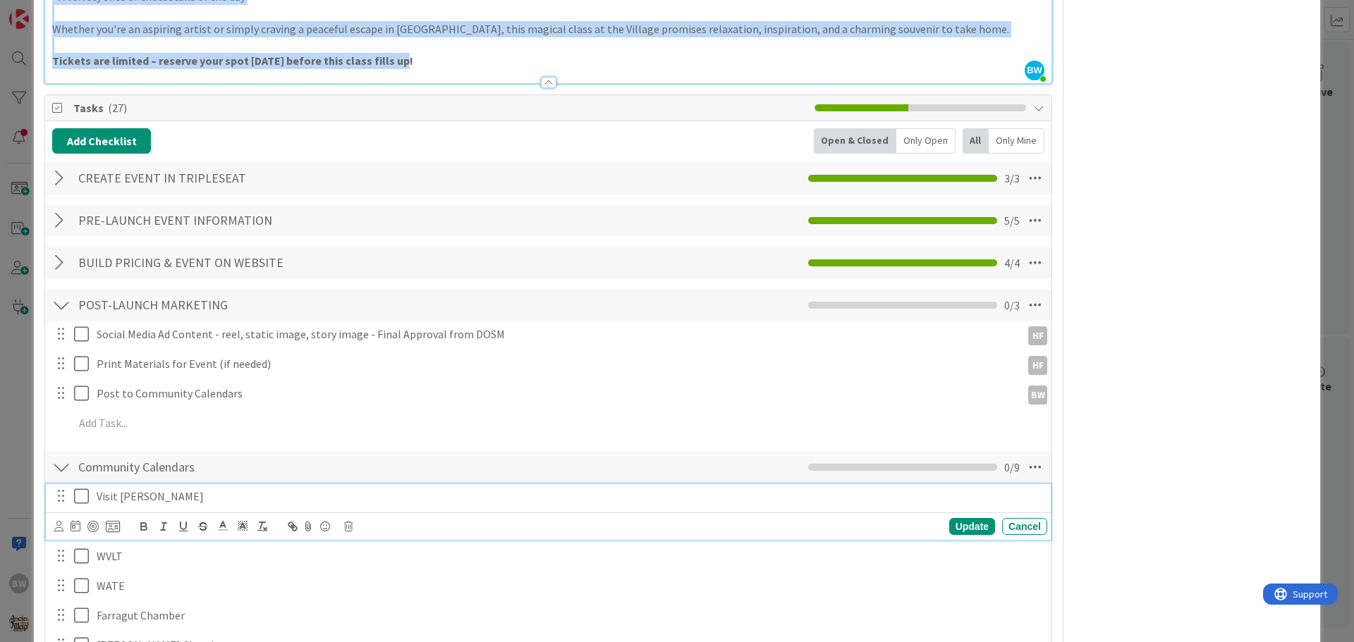
click at [81, 496] on icon at bounding box center [84, 496] width 21 height 17
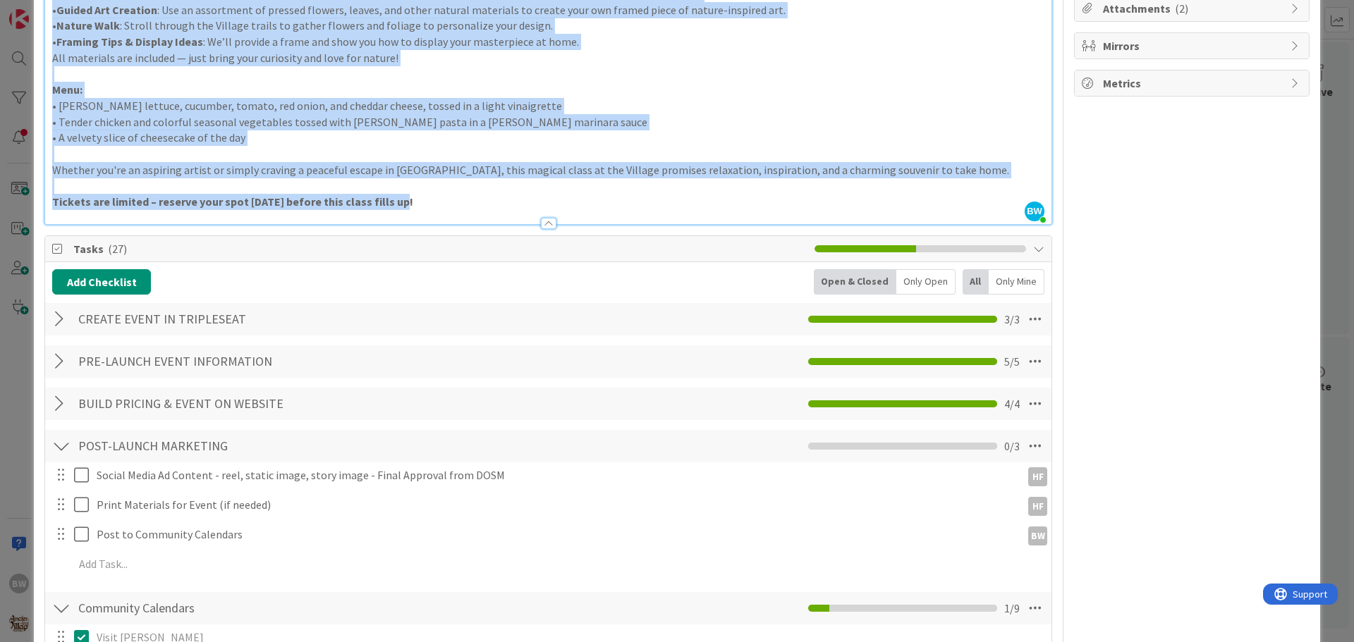
scroll to position [0, 0]
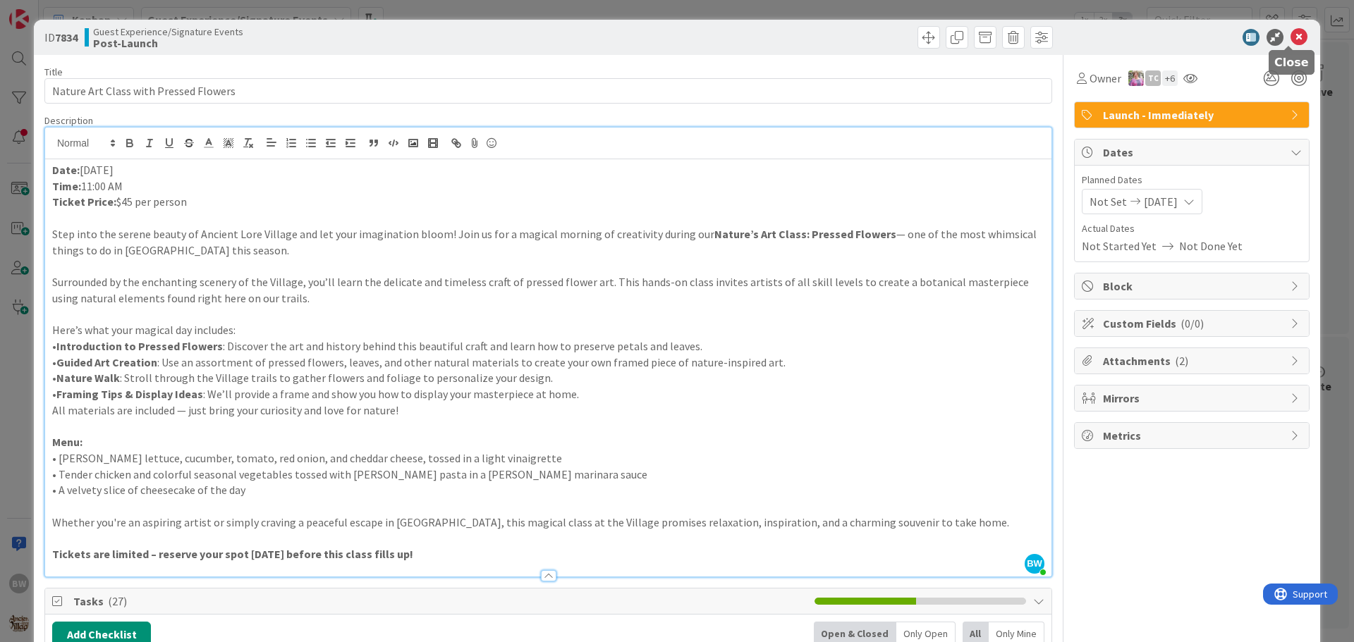
click at [1290, 35] on icon at bounding box center [1298, 37] width 17 height 17
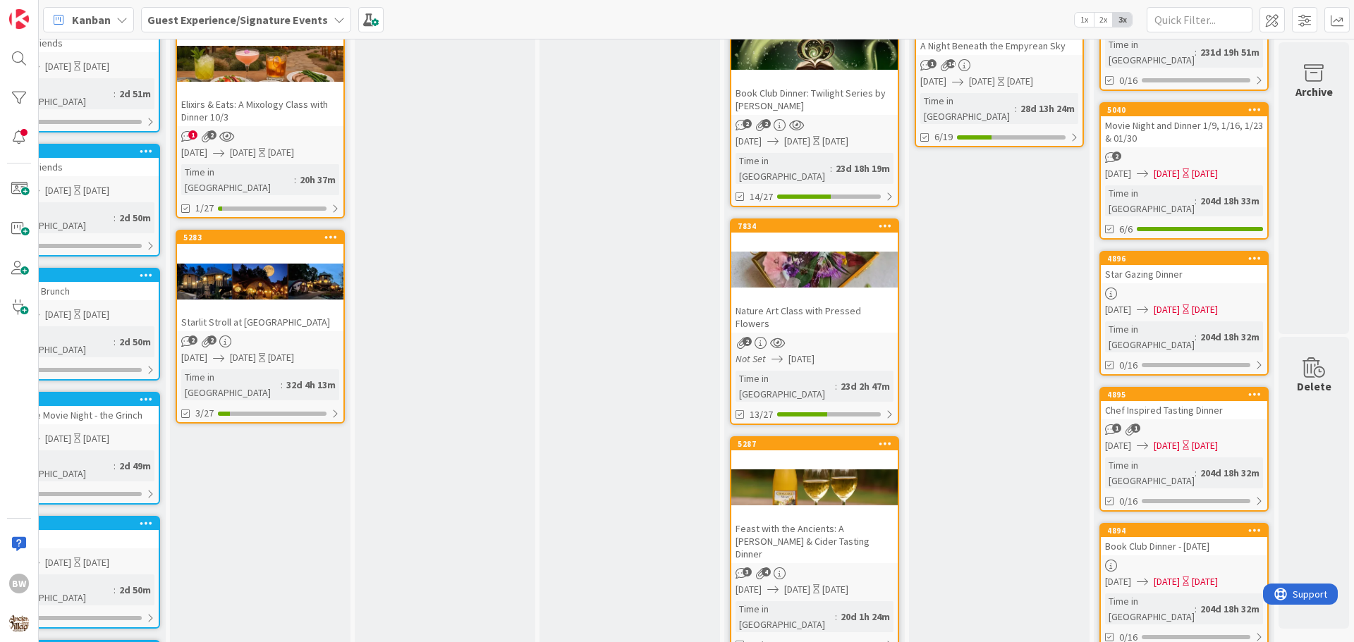
click at [801, 456] on div at bounding box center [814, 487] width 166 height 63
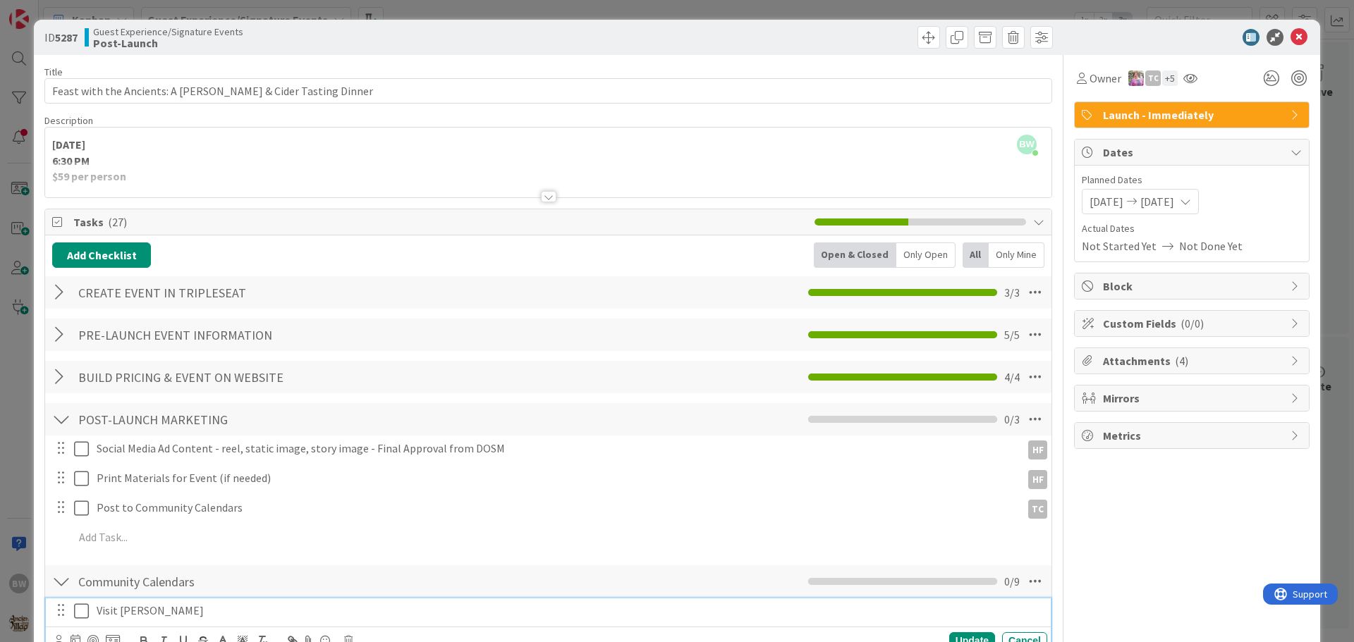
click at [87, 612] on icon at bounding box center [84, 611] width 21 height 17
click at [1290, 32] on icon at bounding box center [1298, 37] width 17 height 17
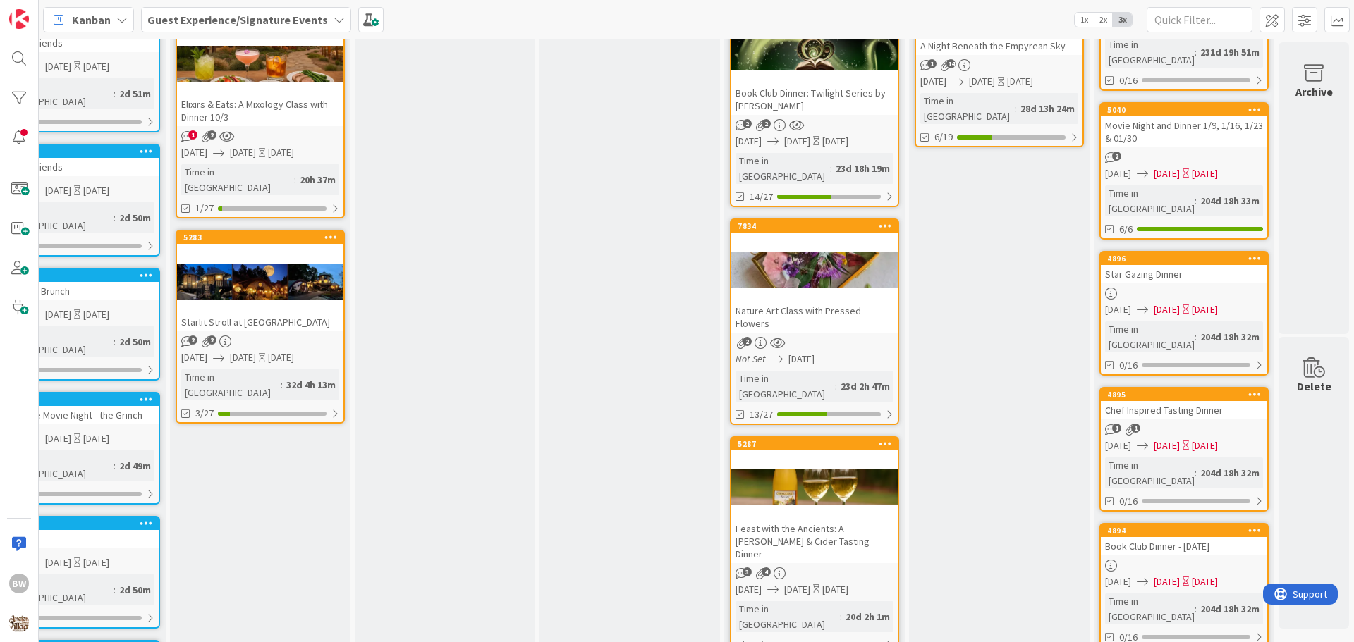
click at [805, 67] on div at bounding box center [814, 51] width 166 height 63
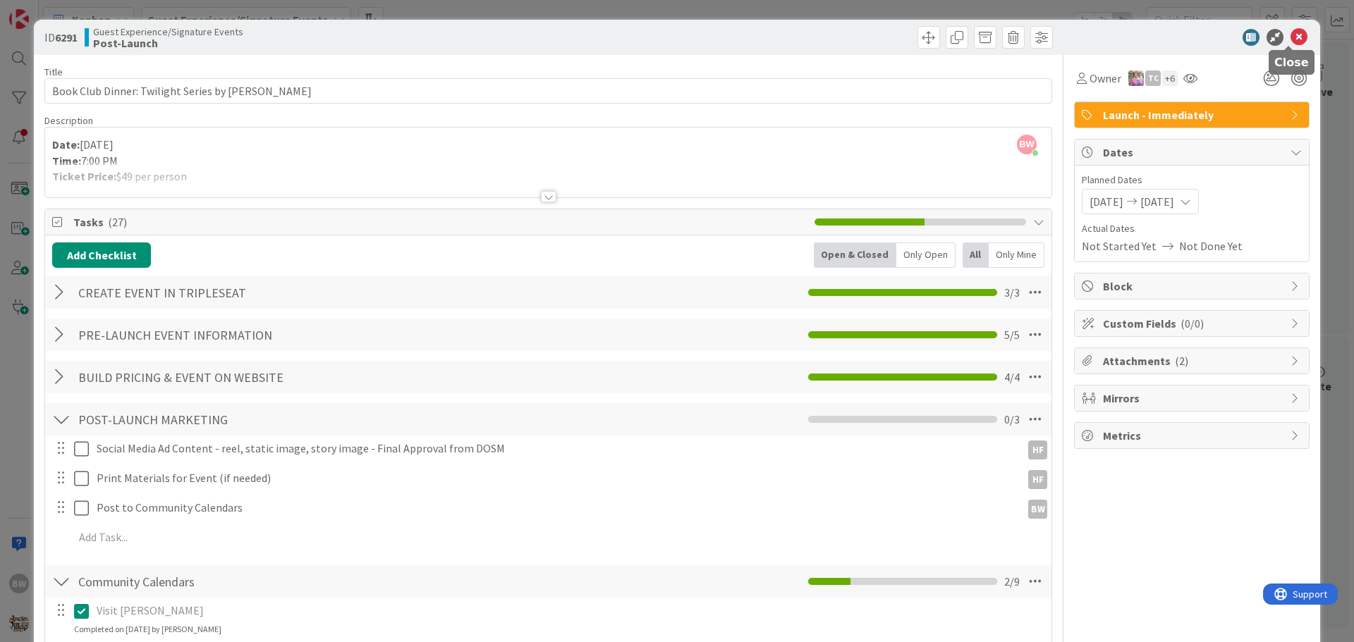
click at [1290, 35] on icon at bounding box center [1298, 37] width 17 height 17
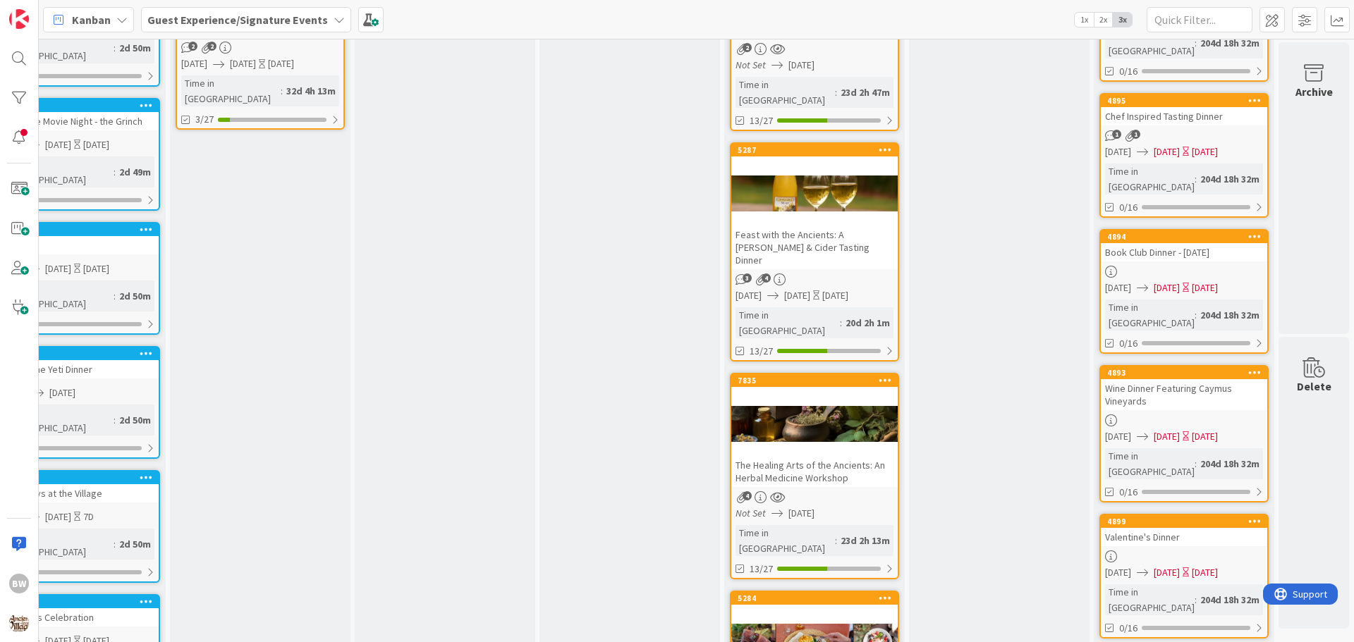
scroll to position [721, 623]
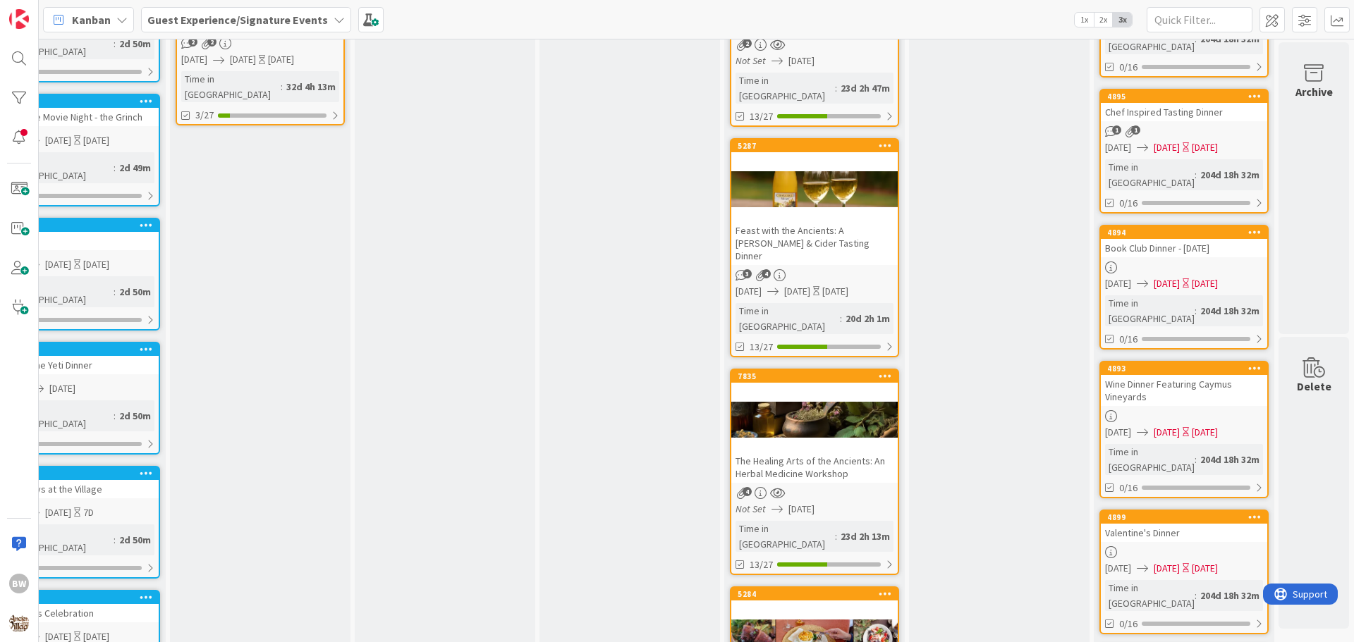
click at [816, 389] on div at bounding box center [814, 420] width 166 height 63
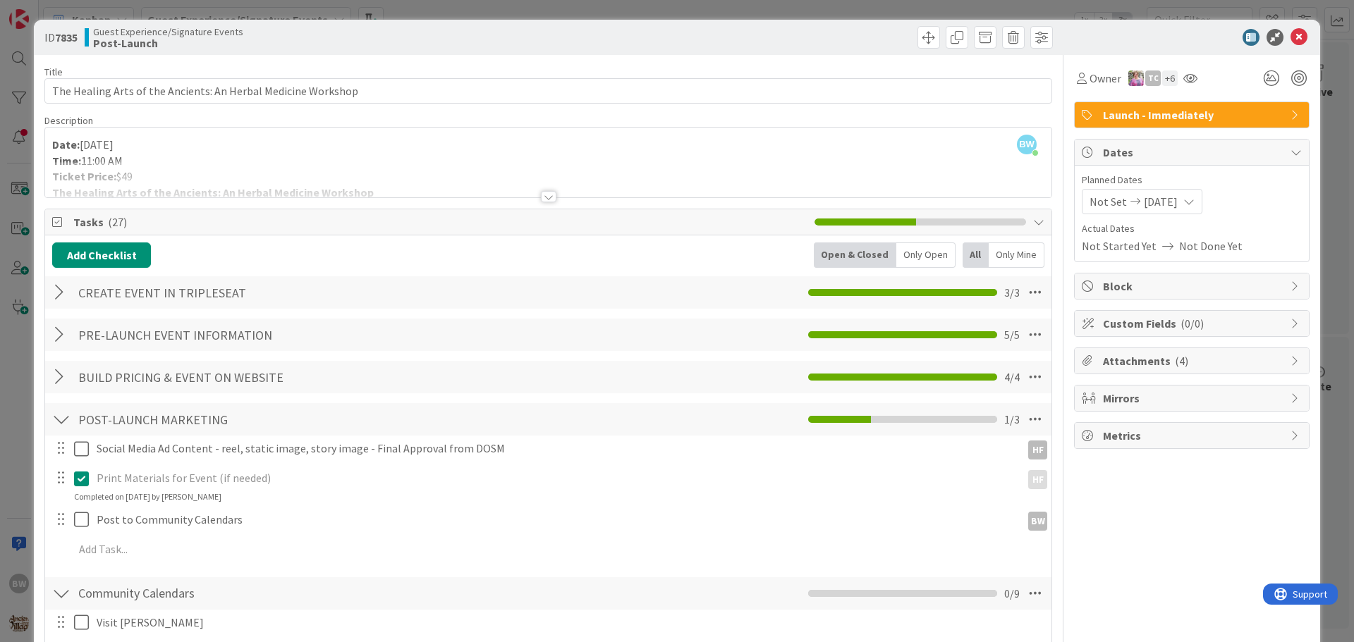
click at [546, 199] on div at bounding box center [549, 196] width 16 height 11
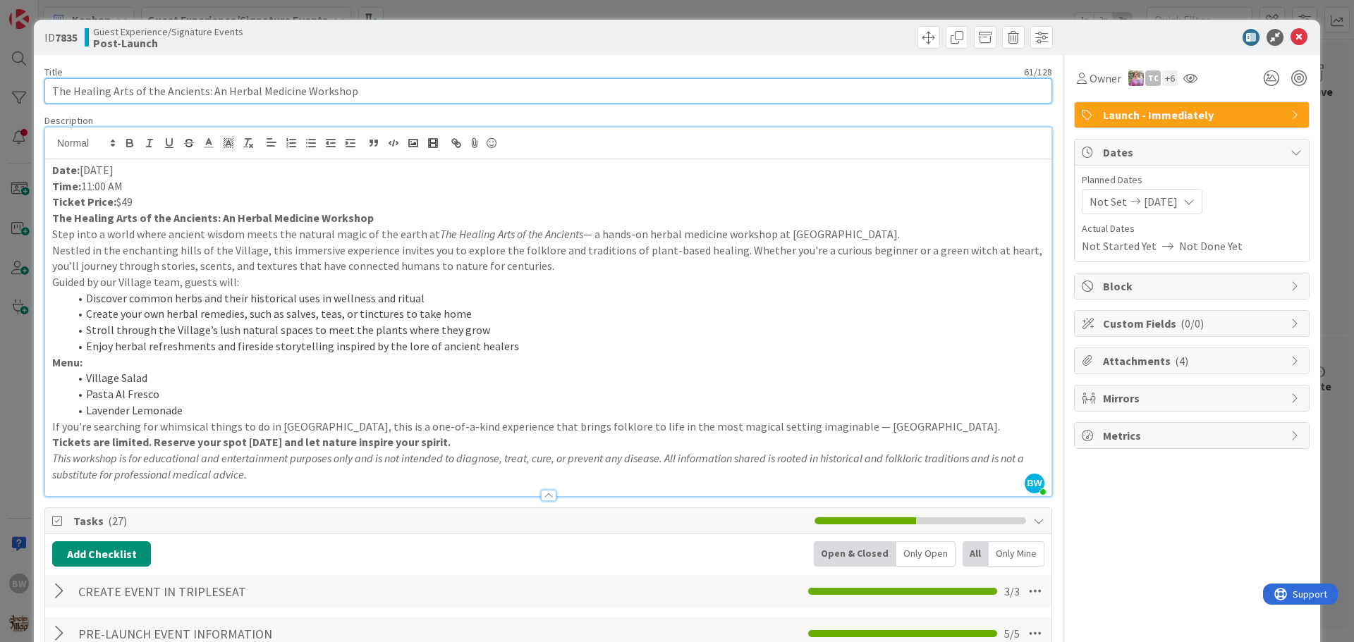
drag, startPoint x: 386, startPoint y: 96, endPoint x: 46, endPoint y: 93, distance: 339.9
click at [46, 93] on input "The Healing Arts of the Ancients: An Herbal Medicine Workshop" at bounding box center [548, 90] width 1008 height 25
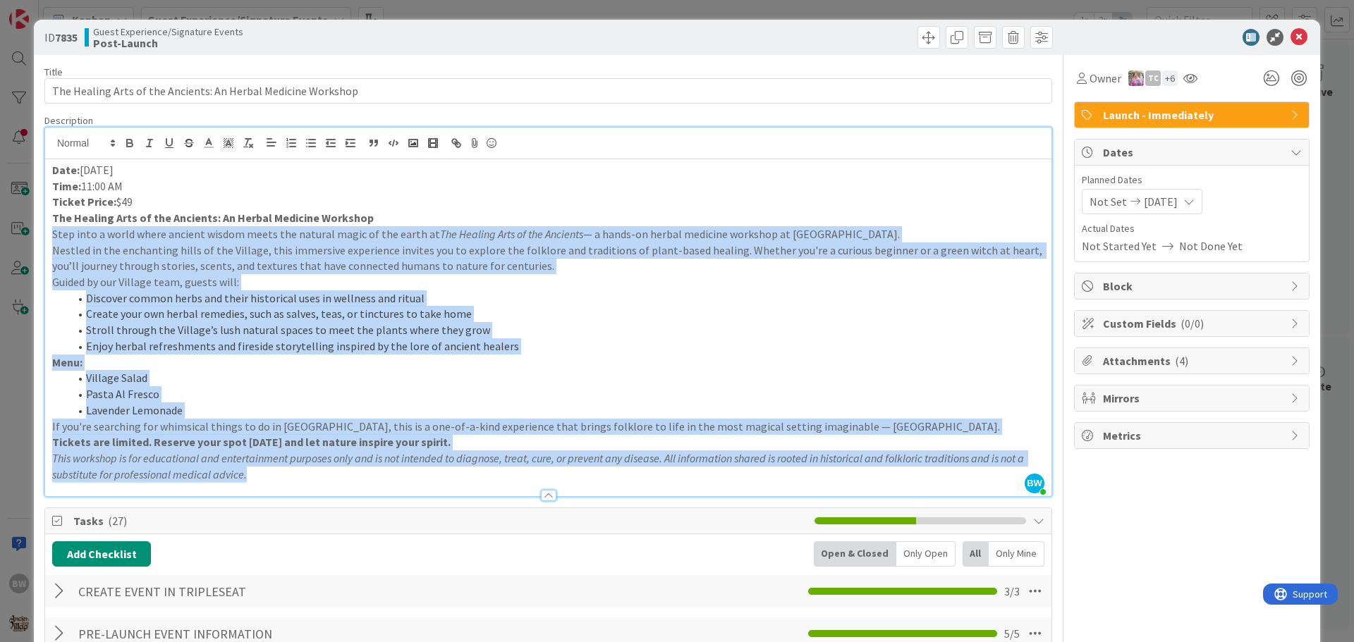
drag, startPoint x: 53, startPoint y: 233, endPoint x: 391, endPoint y: 472, distance: 414.0
click at [391, 472] on div "Date: [DATE] Time: 11:00 AM Ticket Price: $49 The Healing Arts of the Ancients:…" at bounding box center [548, 327] width 1006 height 337
copy div "Lore ipsu d sitam conse adipisc elitse doeiu tem incidid utlab et dol magna al …"
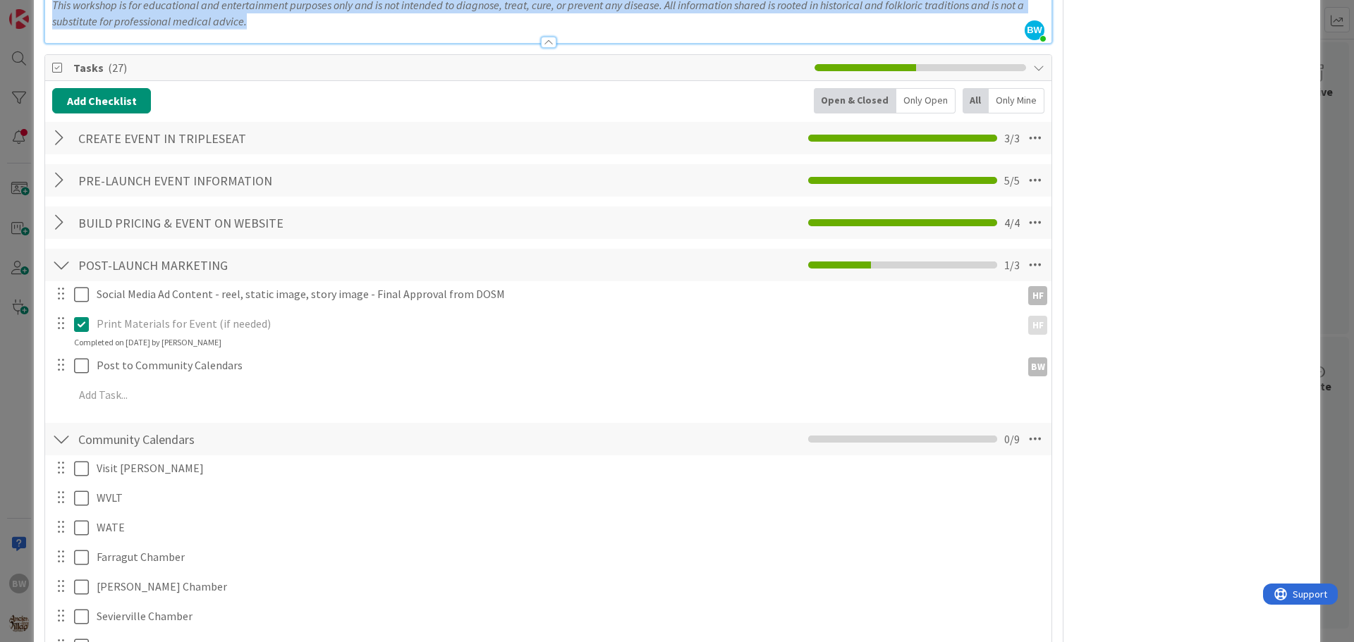
scroll to position [494, 0]
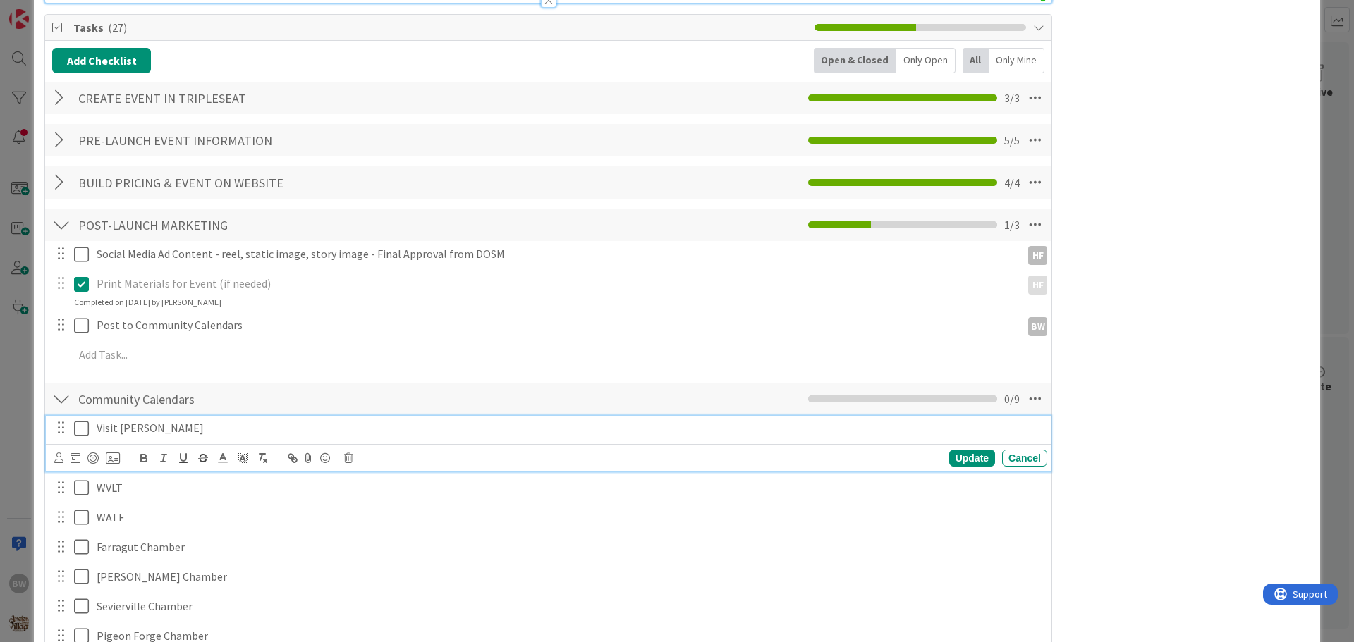
click at [84, 431] on icon at bounding box center [84, 428] width 21 height 17
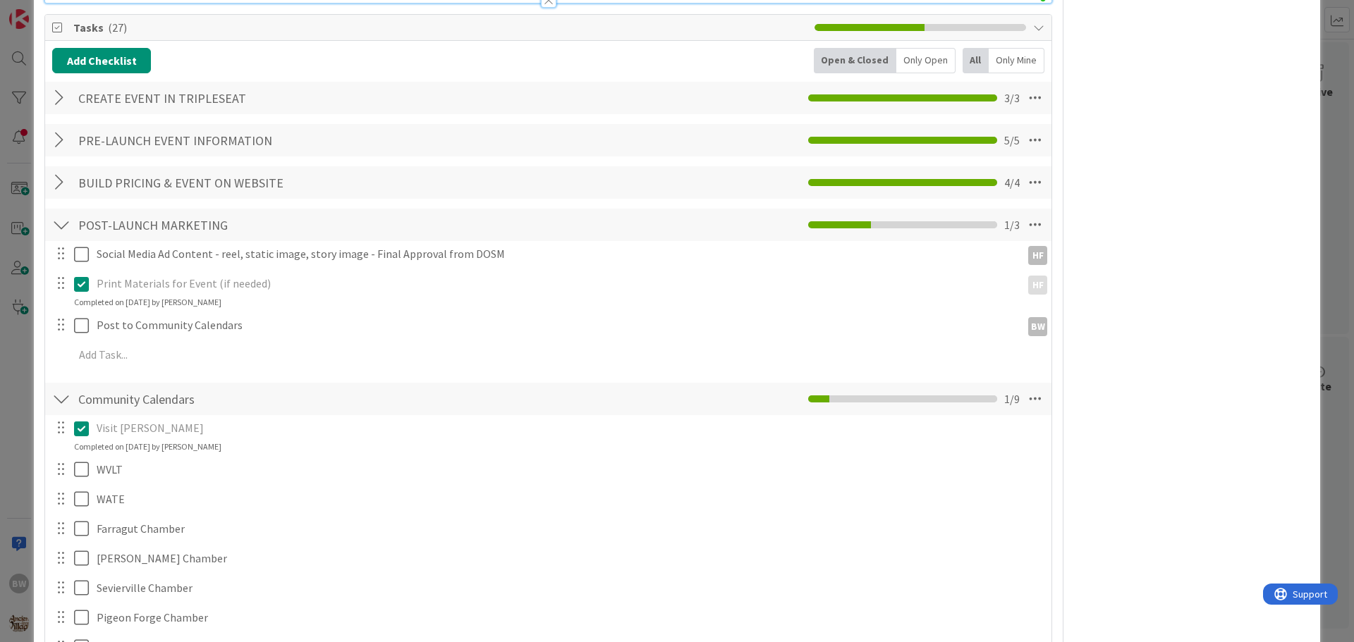
scroll to position [0, 0]
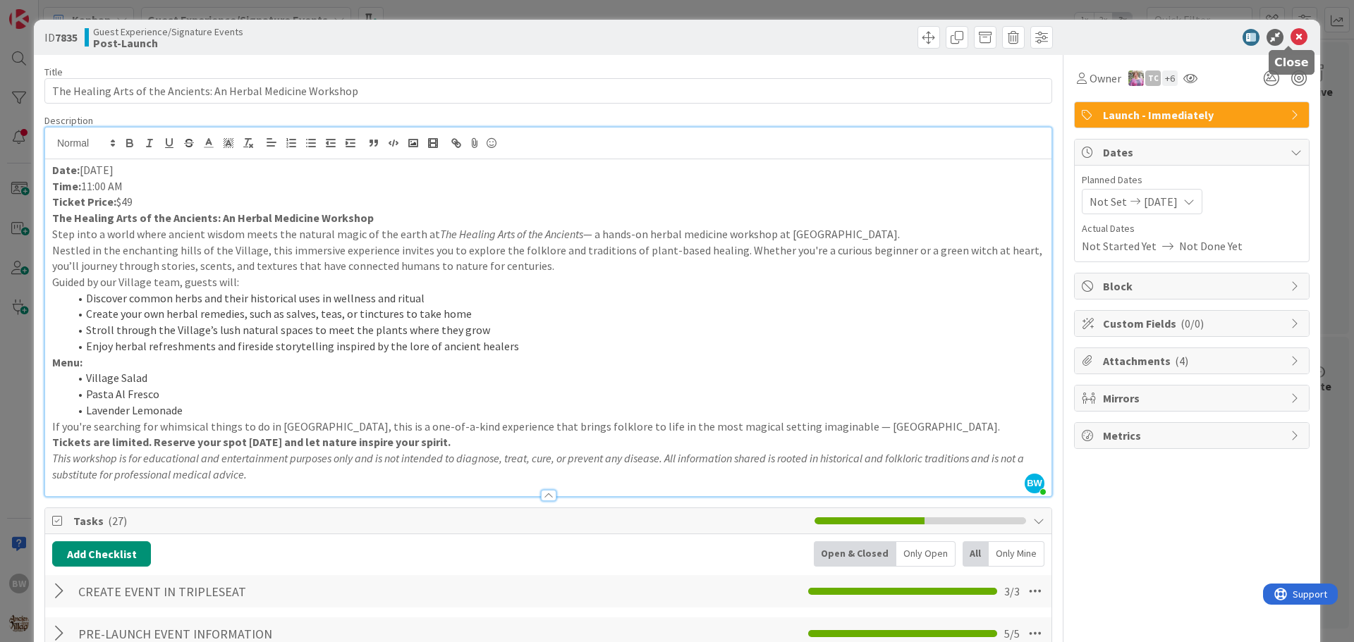
click at [1290, 35] on icon at bounding box center [1298, 37] width 17 height 17
